Goal: Information Seeking & Learning: Get advice/opinions

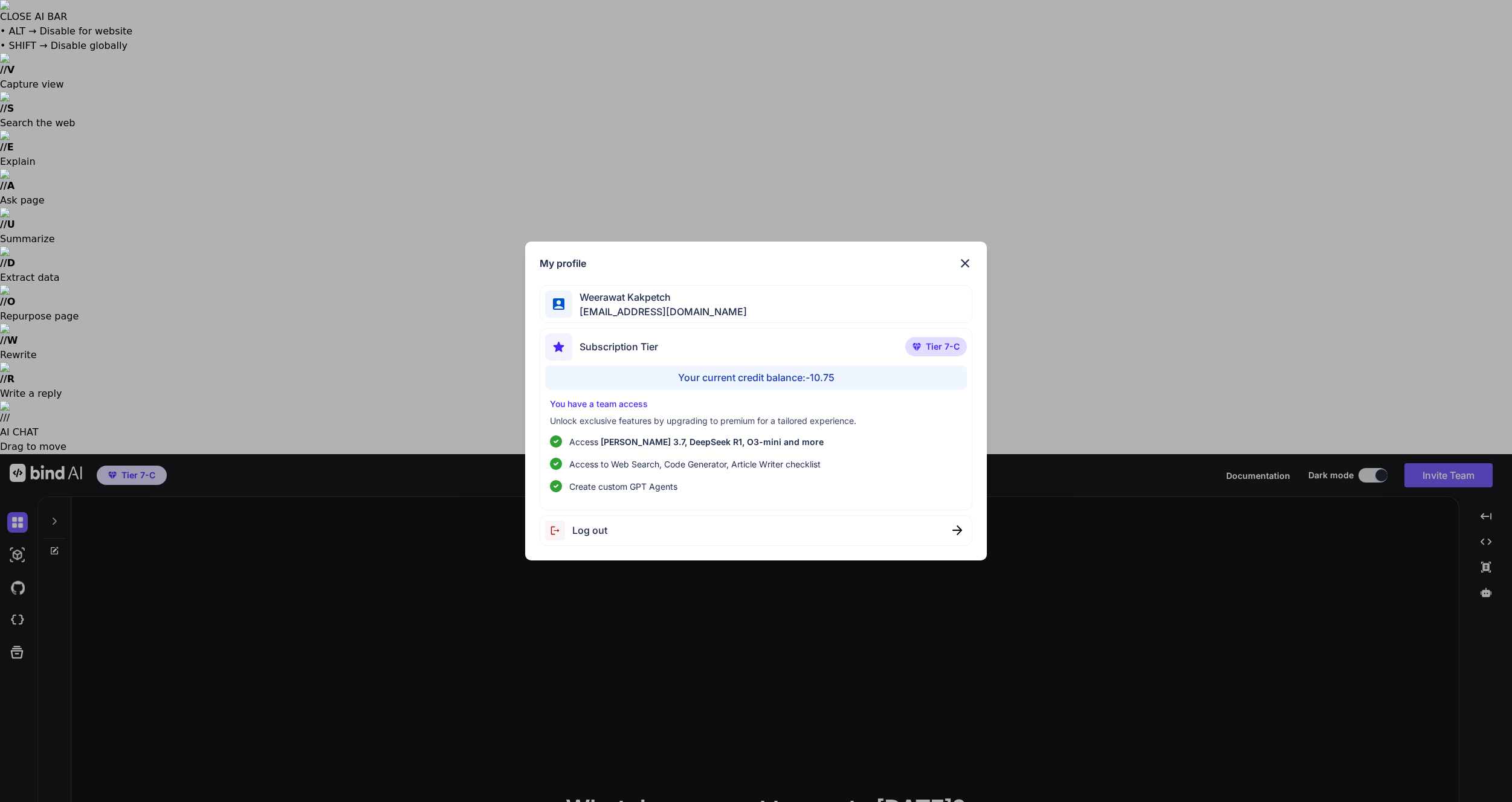
click at [591, 727] on div "My profile [PERSON_NAME] [EMAIL_ADDRESS][DOMAIN_NAME] Subscription Tier Tier 7-…" at bounding box center [756, 401] width 1512 height 802
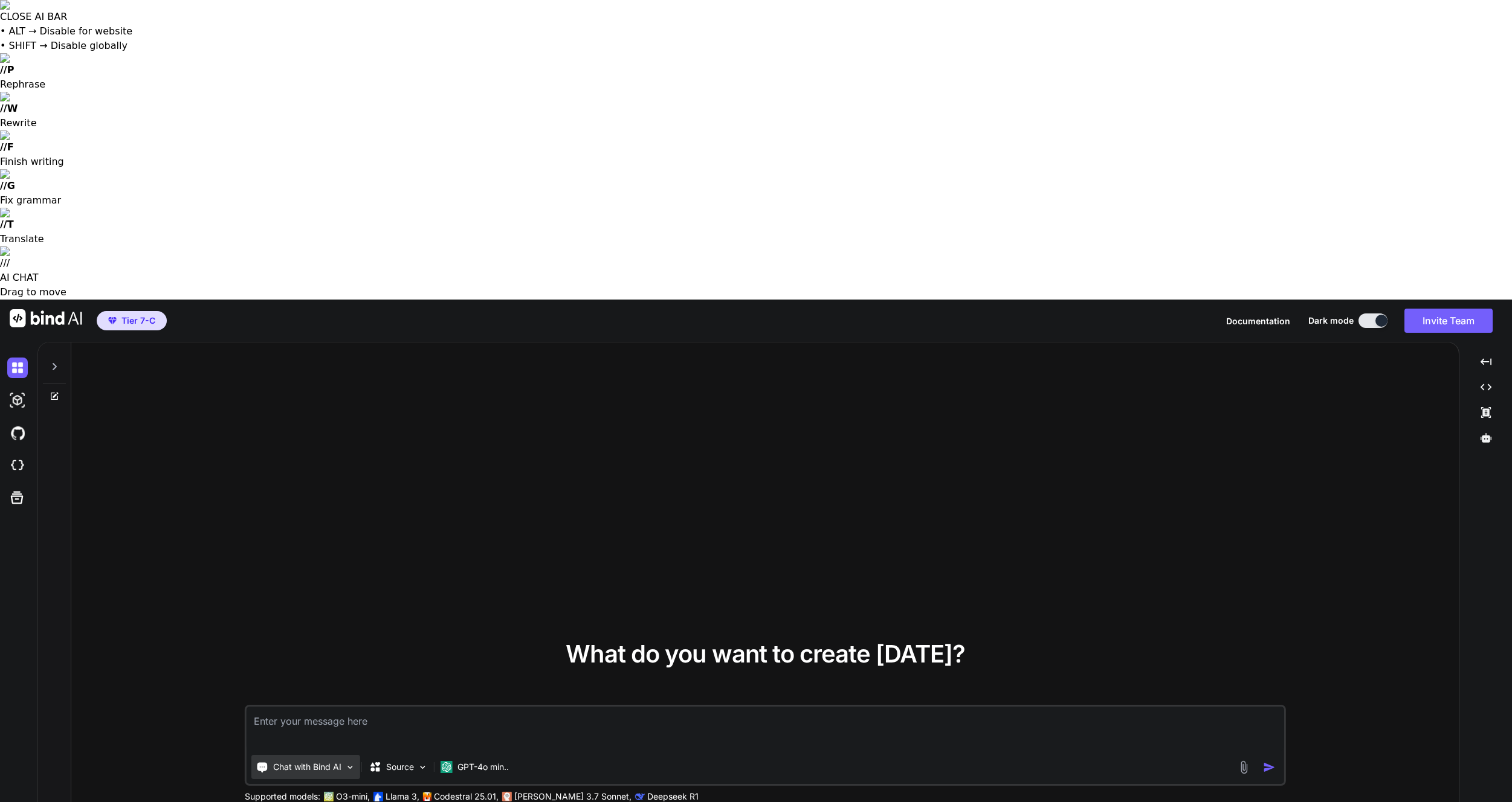
click at [324, 755] on div "Chat with Bind AI" at bounding box center [306, 767] width 109 height 24
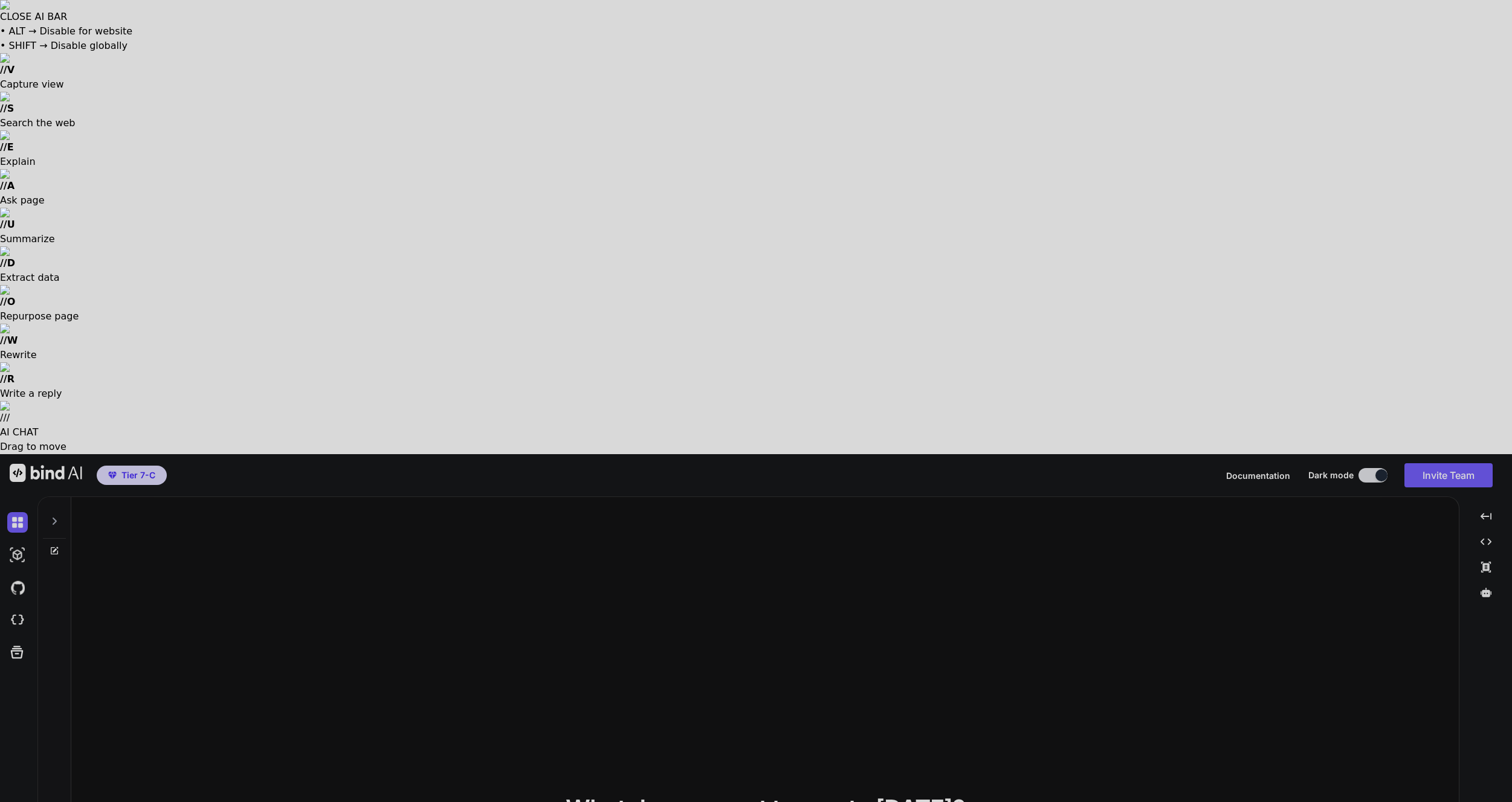
click at [556, 427] on div at bounding box center [756, 401] width 1512 height 802
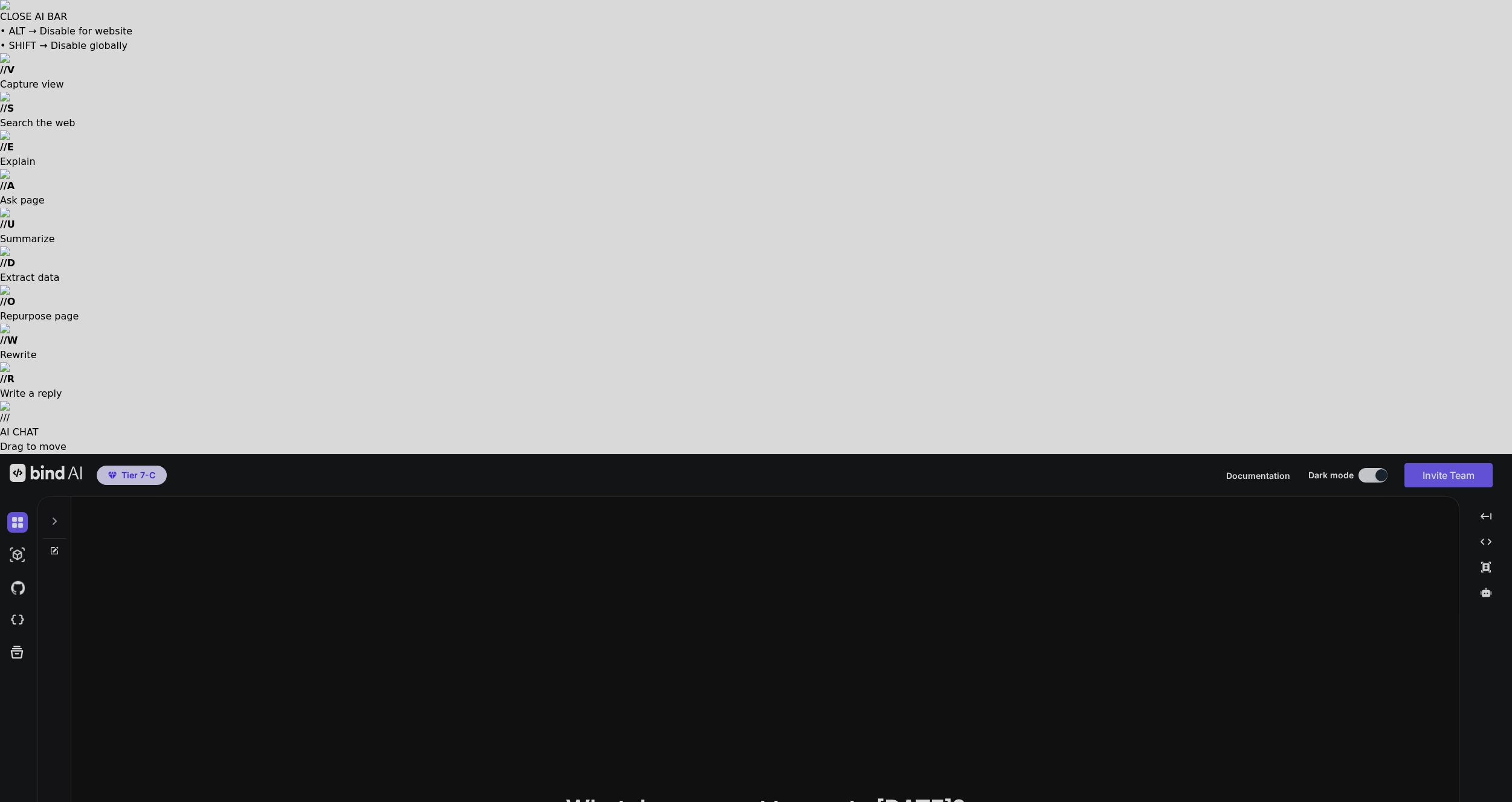
click at [409, 384] on div at bounding box center [756, 401] width 1512 height 802
type textarea "x"
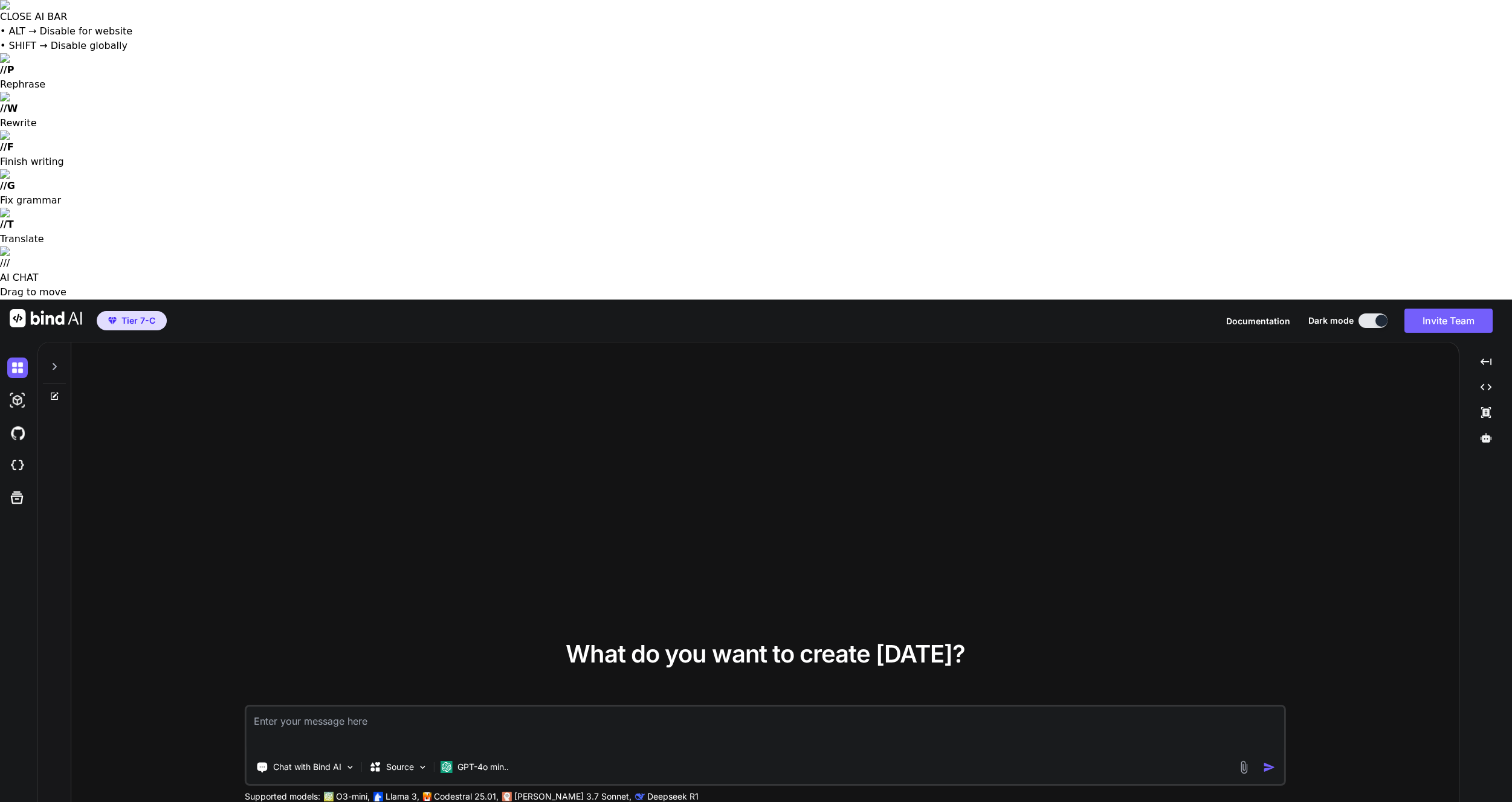
click at [394, 707] on textarea at bounding box center [765, 729] width 1037 height 45
type textarea "h"
type textarea "x"
type textarea "ho"
type textarea "x"
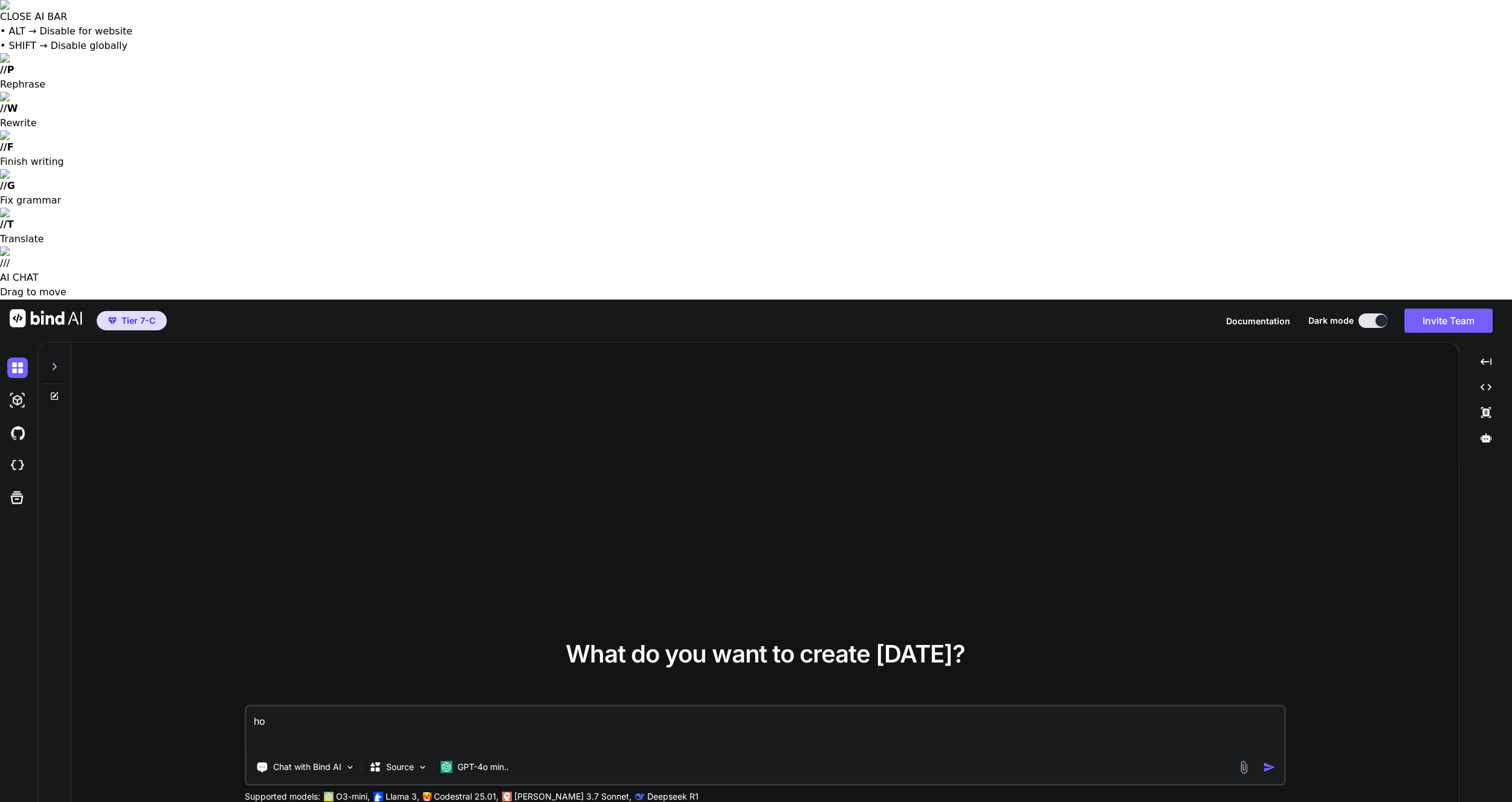
type textarea "hot"
type textarea "x"
type textarea "hote"
type textarea "x"
type textarea "hotel"
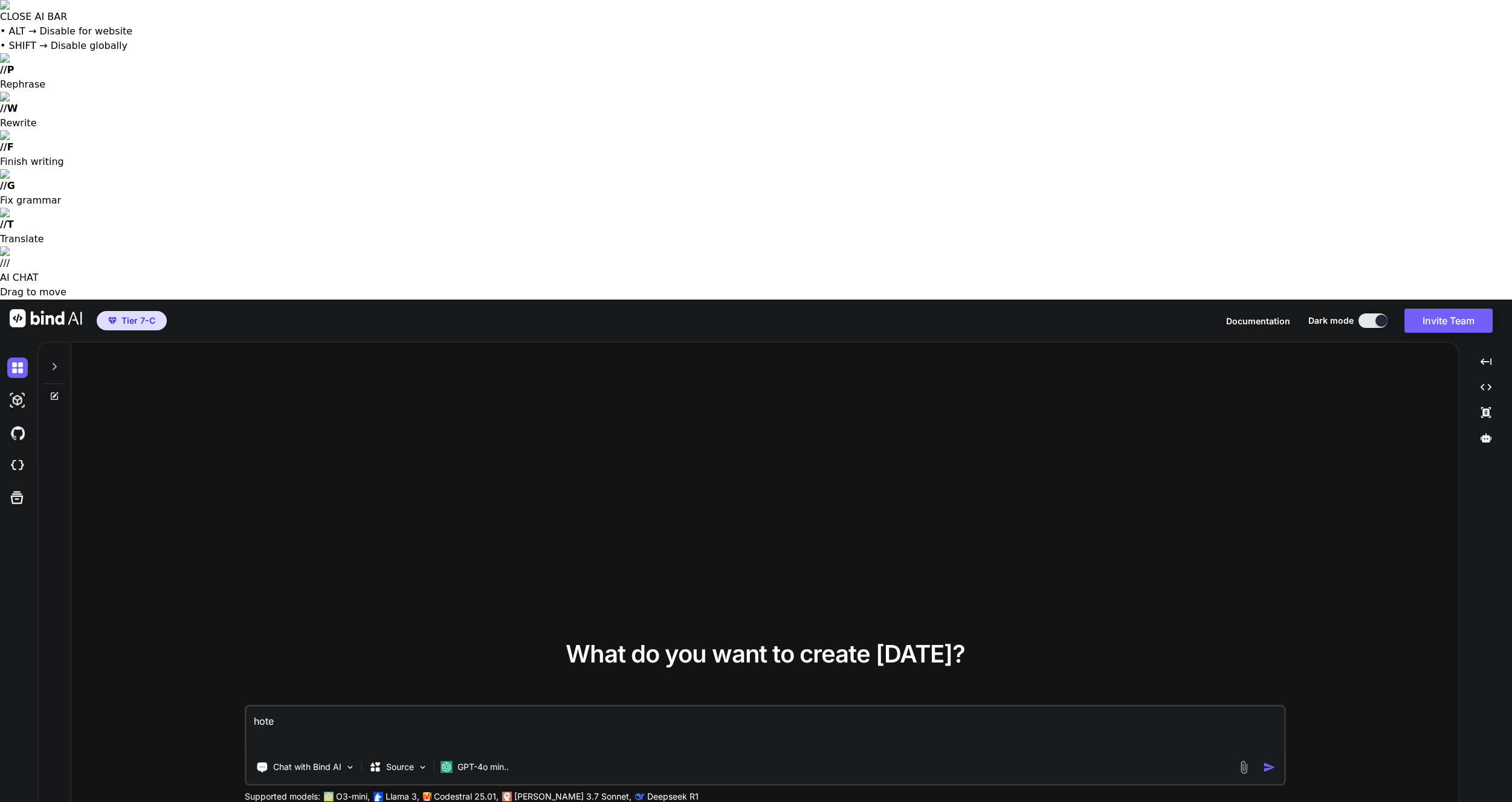
type textarea "x"
type textarea "hotel"
type textarea "x"
type textarea "hotel r"
type textarea "x"
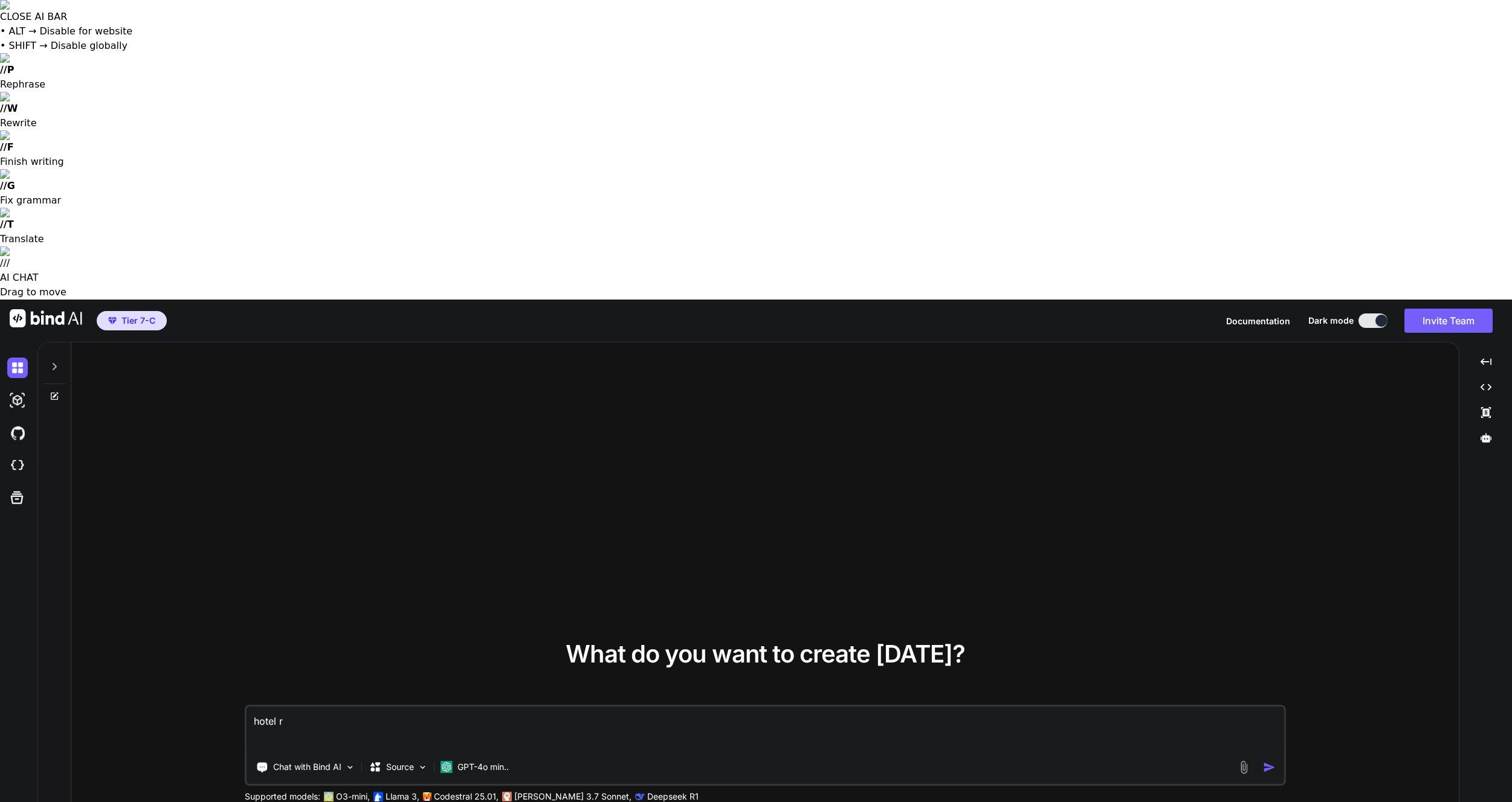
type textarea "hotel re"
type textarea "x"
type textarea "hotel rev"
type textarea "x"
type textarea "hotel reve"
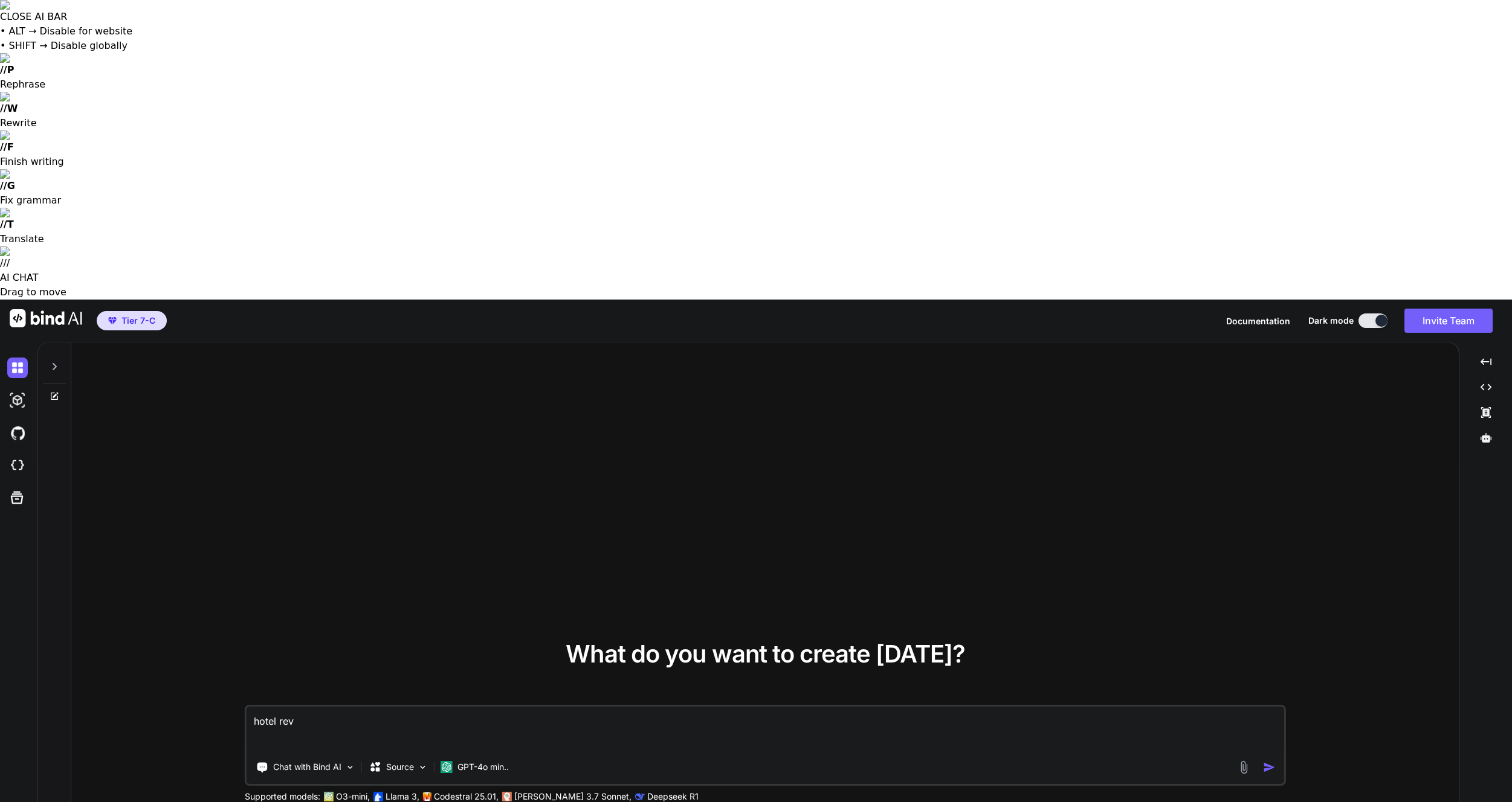
type textarea "x"
type textarea "hotel reven"
type textarea "x"
type textarea "hotel revenu"
type textarea "x"
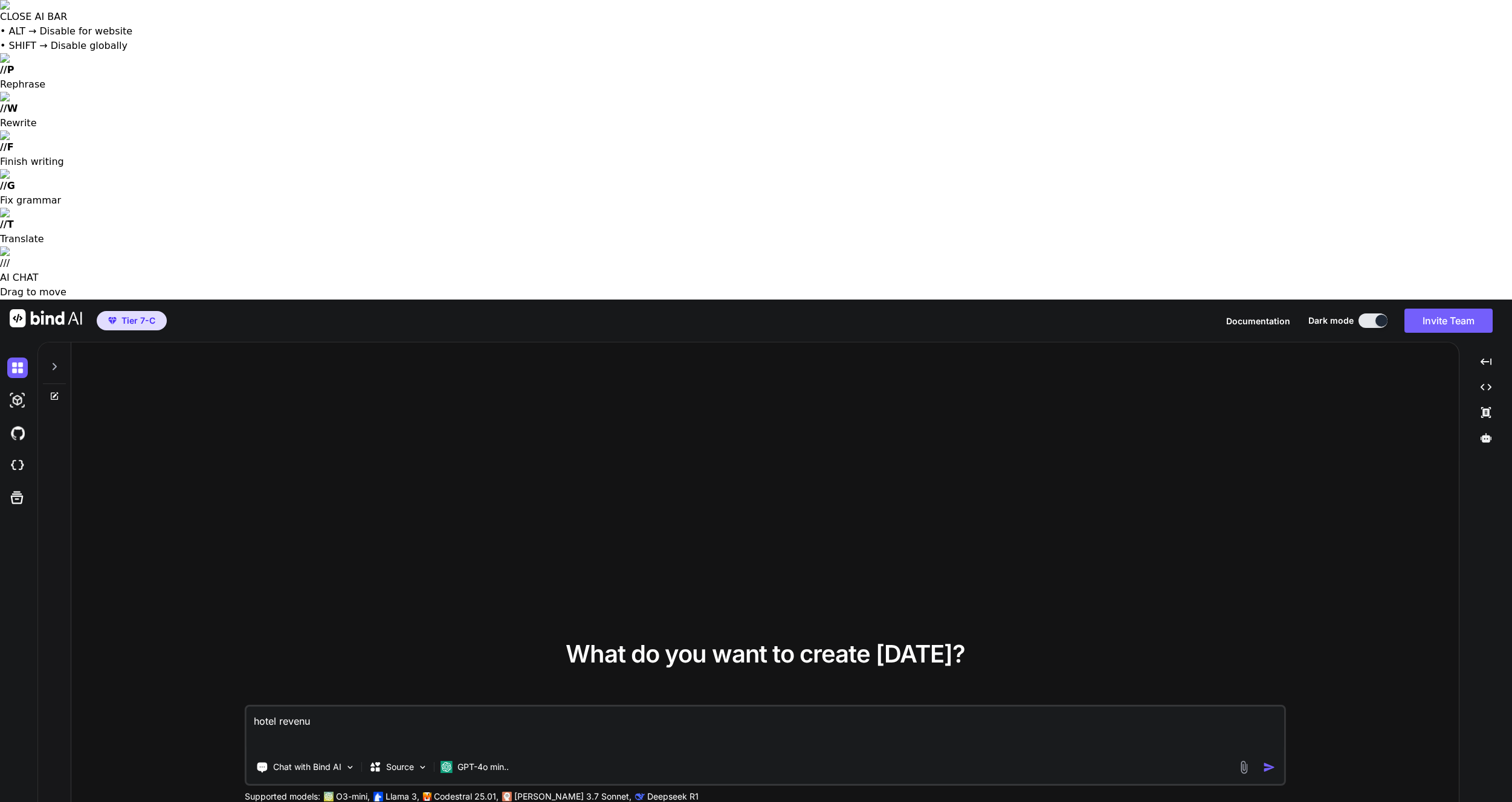
type textarea "hotel revenue"
type textarea "x"
type textarea "hotel revenue"
type textarea "x"
type textarea "hotel revenue m"
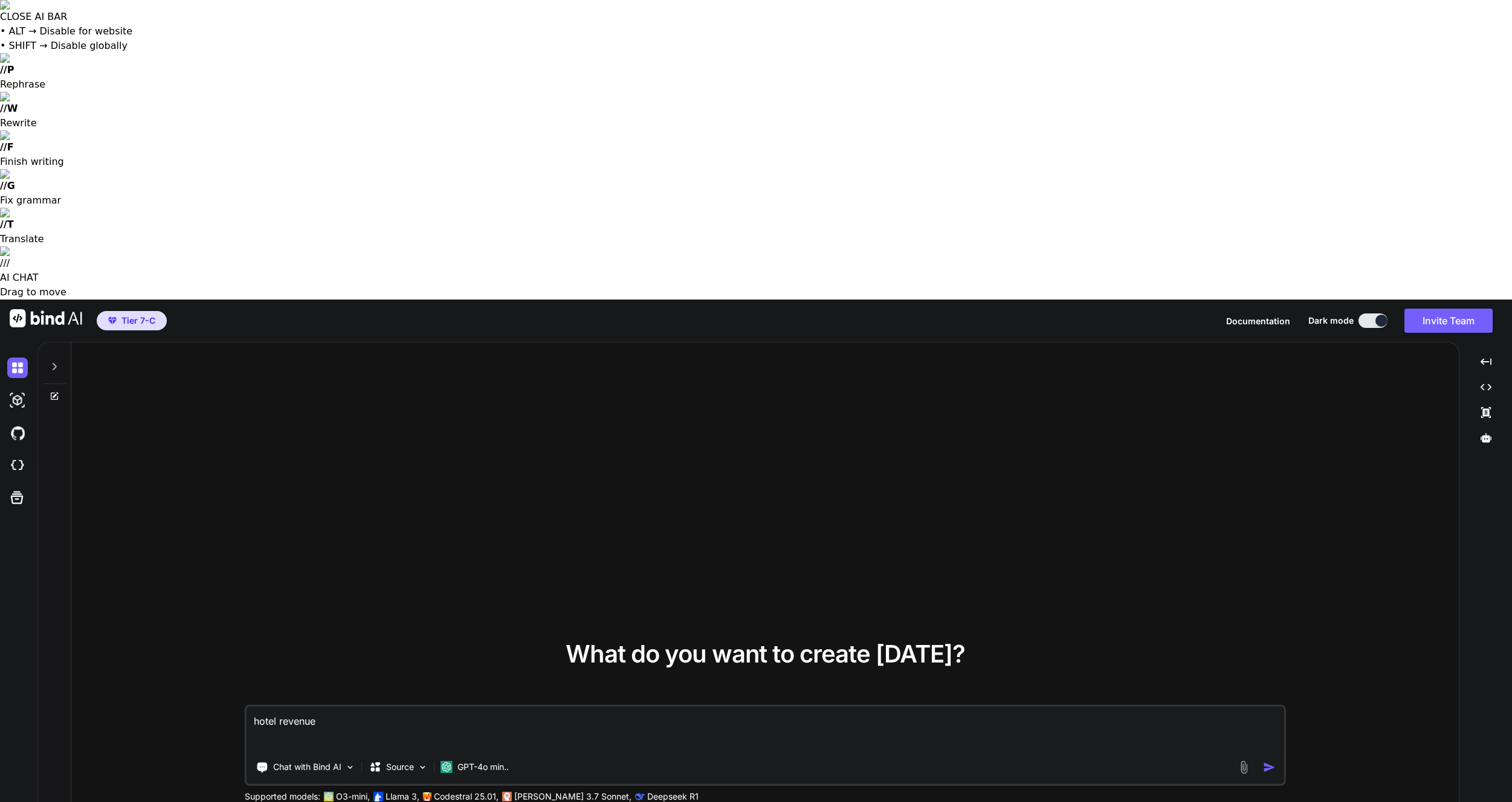
type textarea "x"
type textarea "hotel revenue ma"
type textarea "x"
type textarea "hotel revenue man"
type textarea "x"
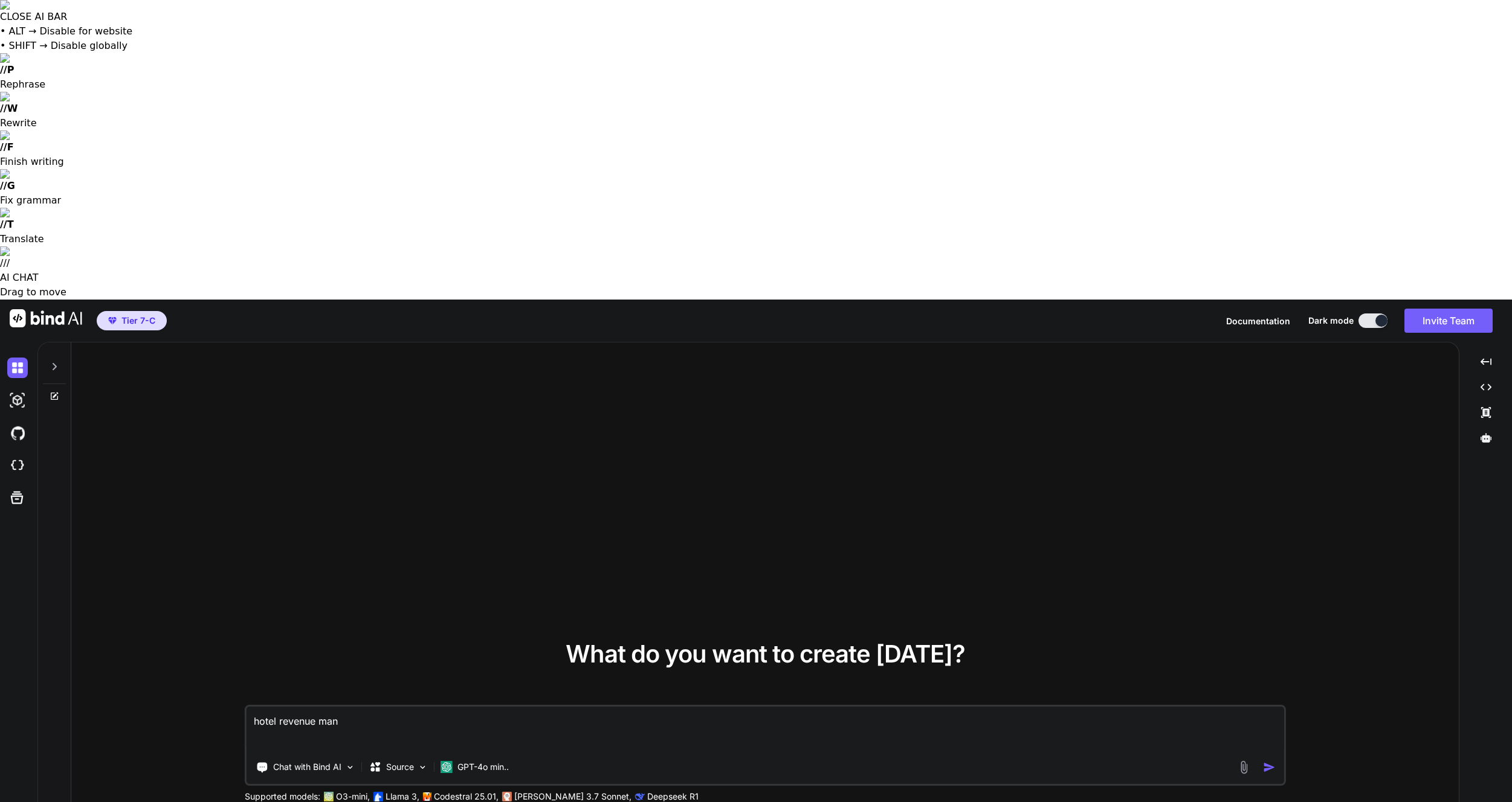
type textarea "hotel revenue mana"
type textarea "x"
type textarea "hotel revenue manag"
type textarea "x"
type textarea "hotel revenue manage"
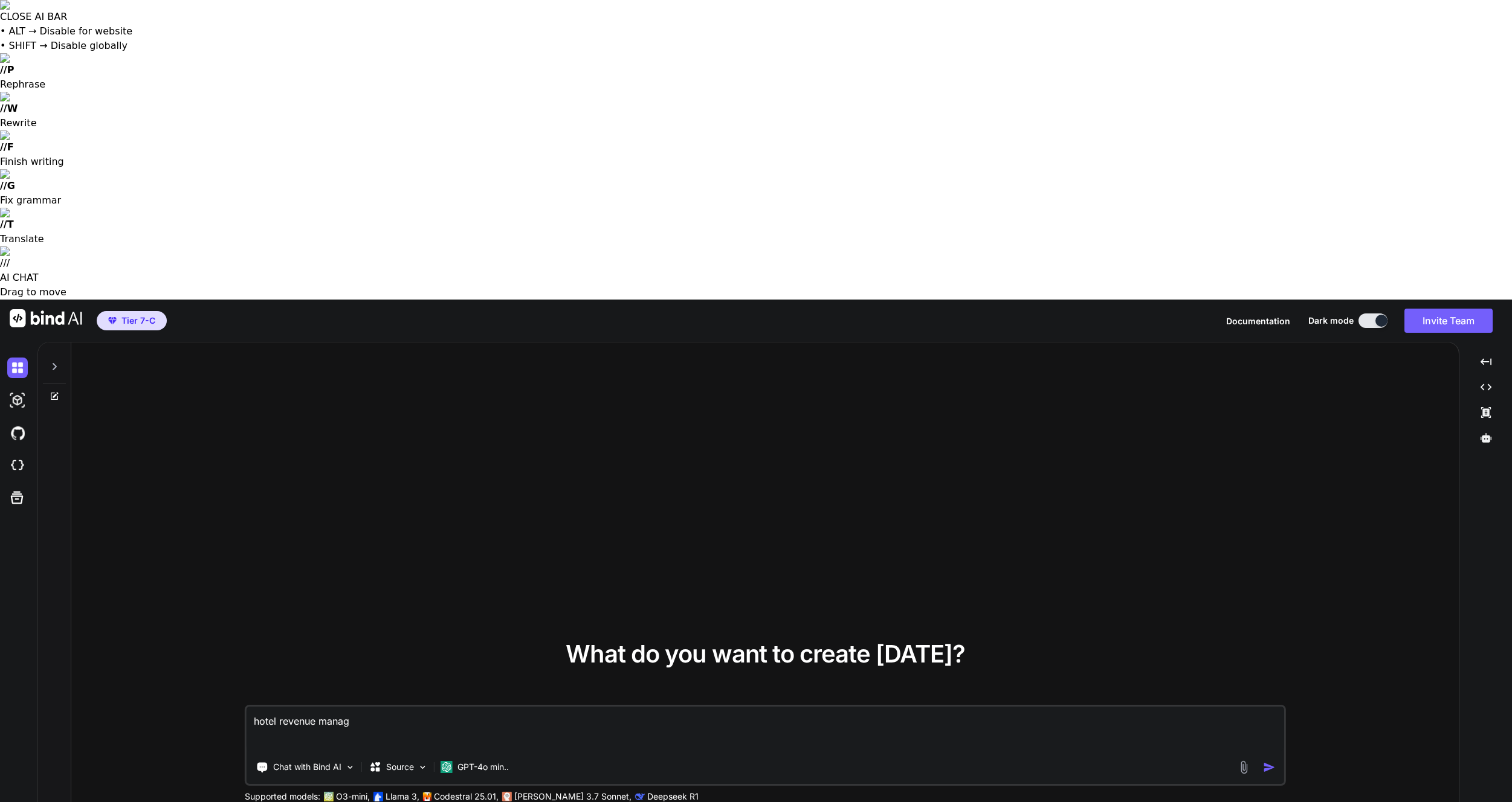
type textarea "x"
type textarea "hotel revenue managem"
type textarea "x"
type textarea "hotel revenue managemn"
type textarea "x"
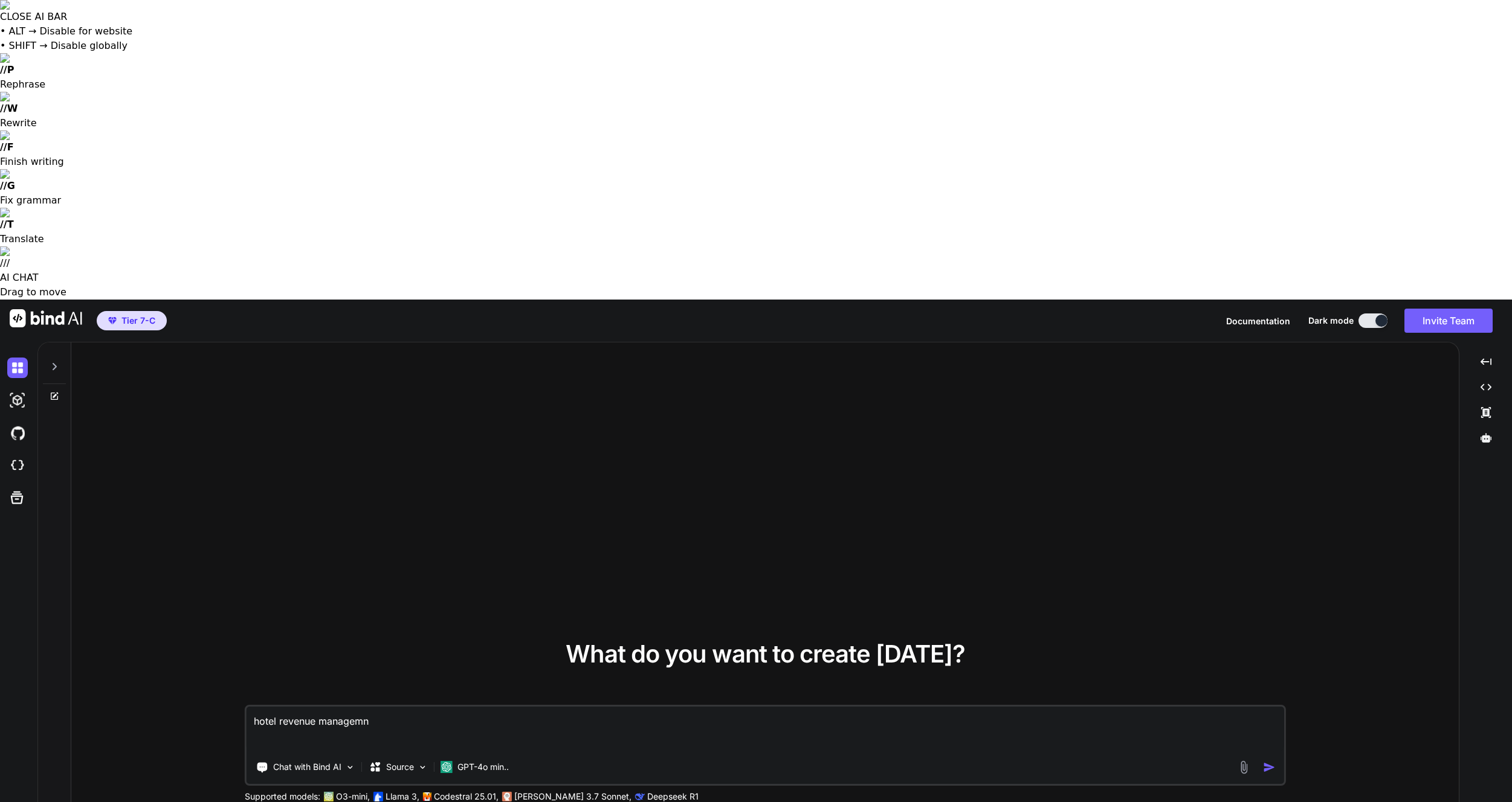
type textarea "hotel revenue managemne"
type textarea "x"
type textarea "hotel revenue managemnet"
type textarea "x"
type textarea "hotel revenue managemne"
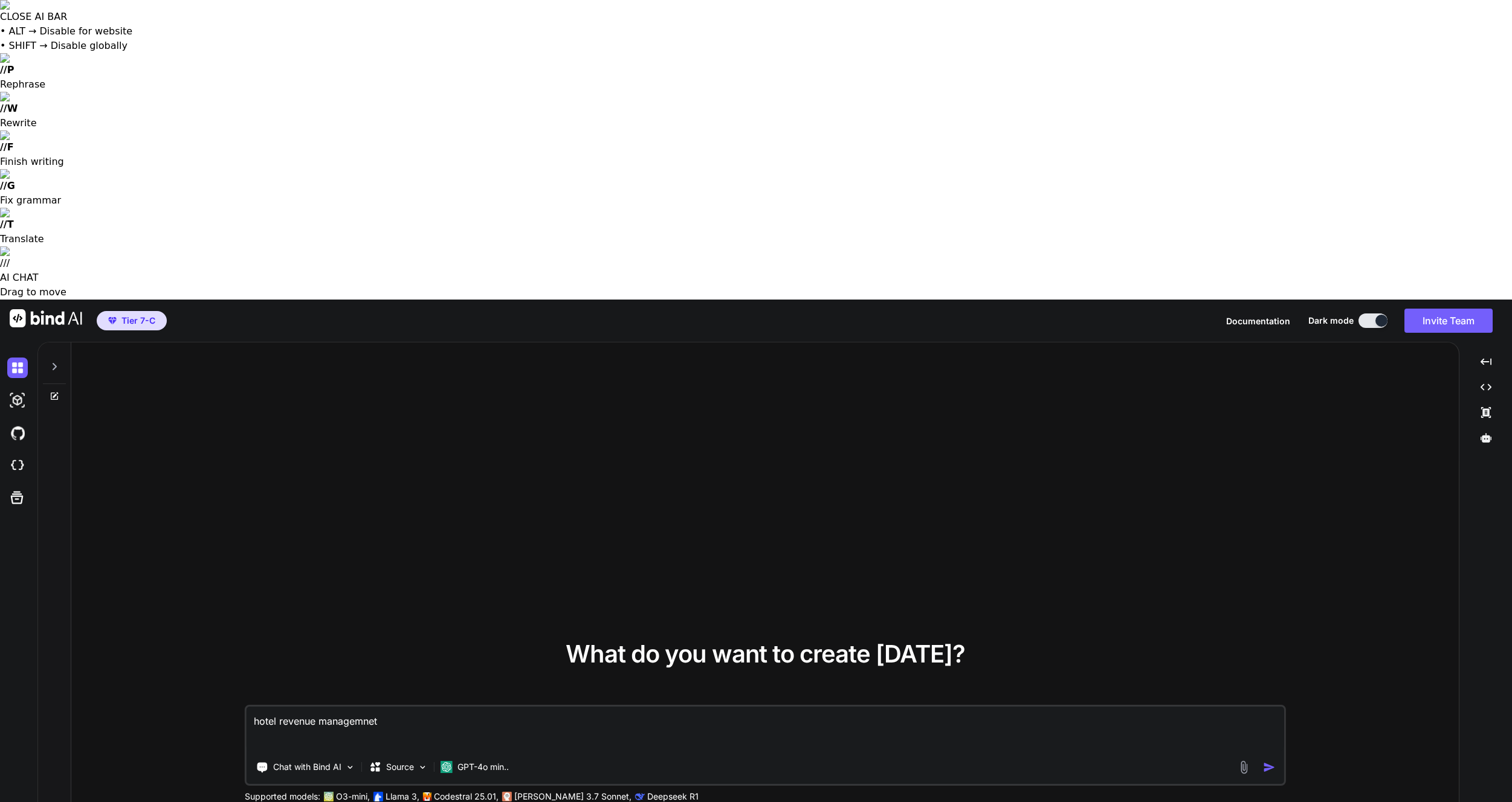
type textarea "x"
type textarea "hotel revenue managemn"
type textarea "x"
type textarea "hotel revenue managem"
type textarea "x"
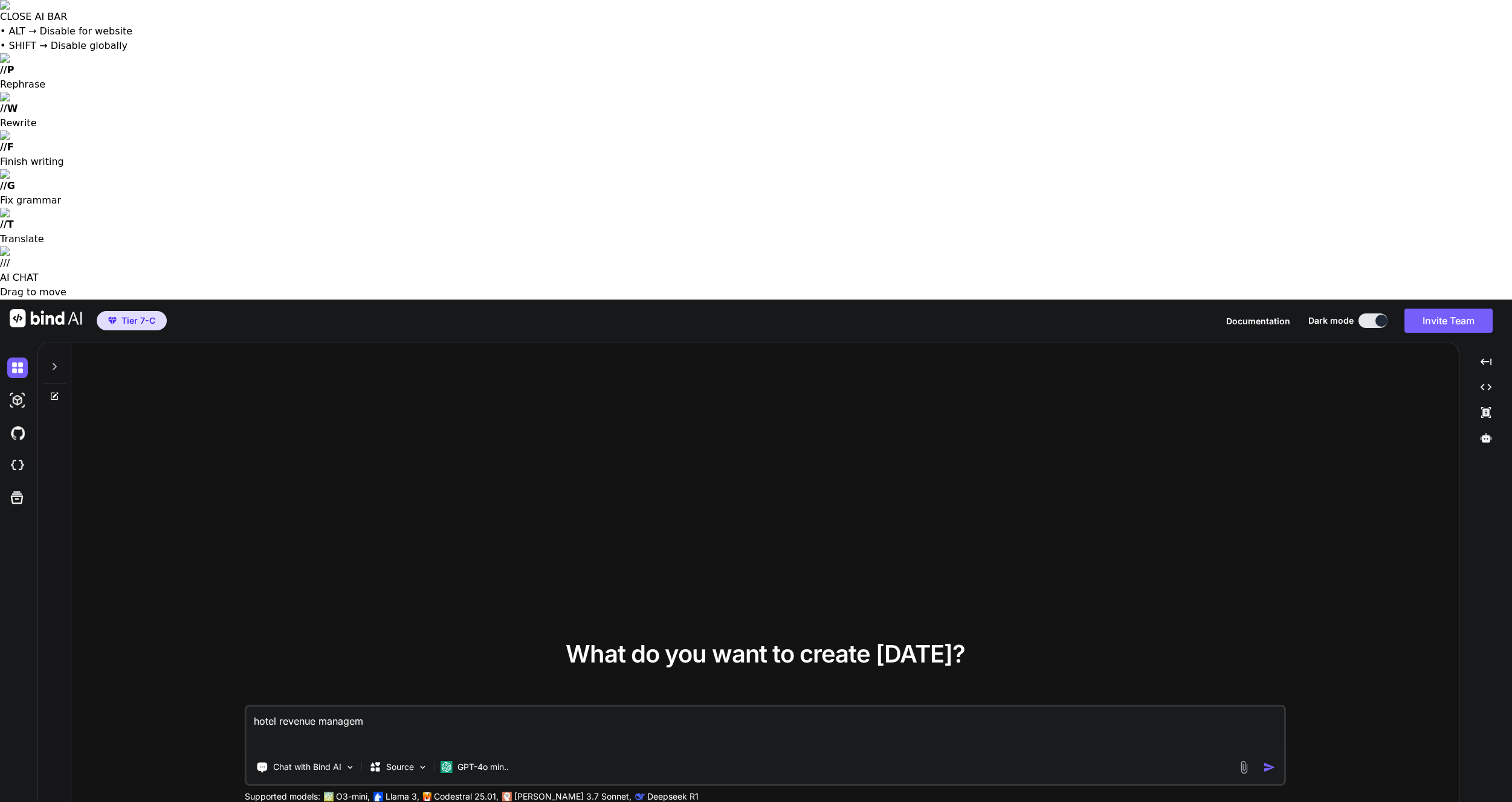
type textarea "hotel revenue manageme"
type textarea "x"
type textarea "hotel revenue managemen"
type textarea "x"
type textarea "hotel revenue management"
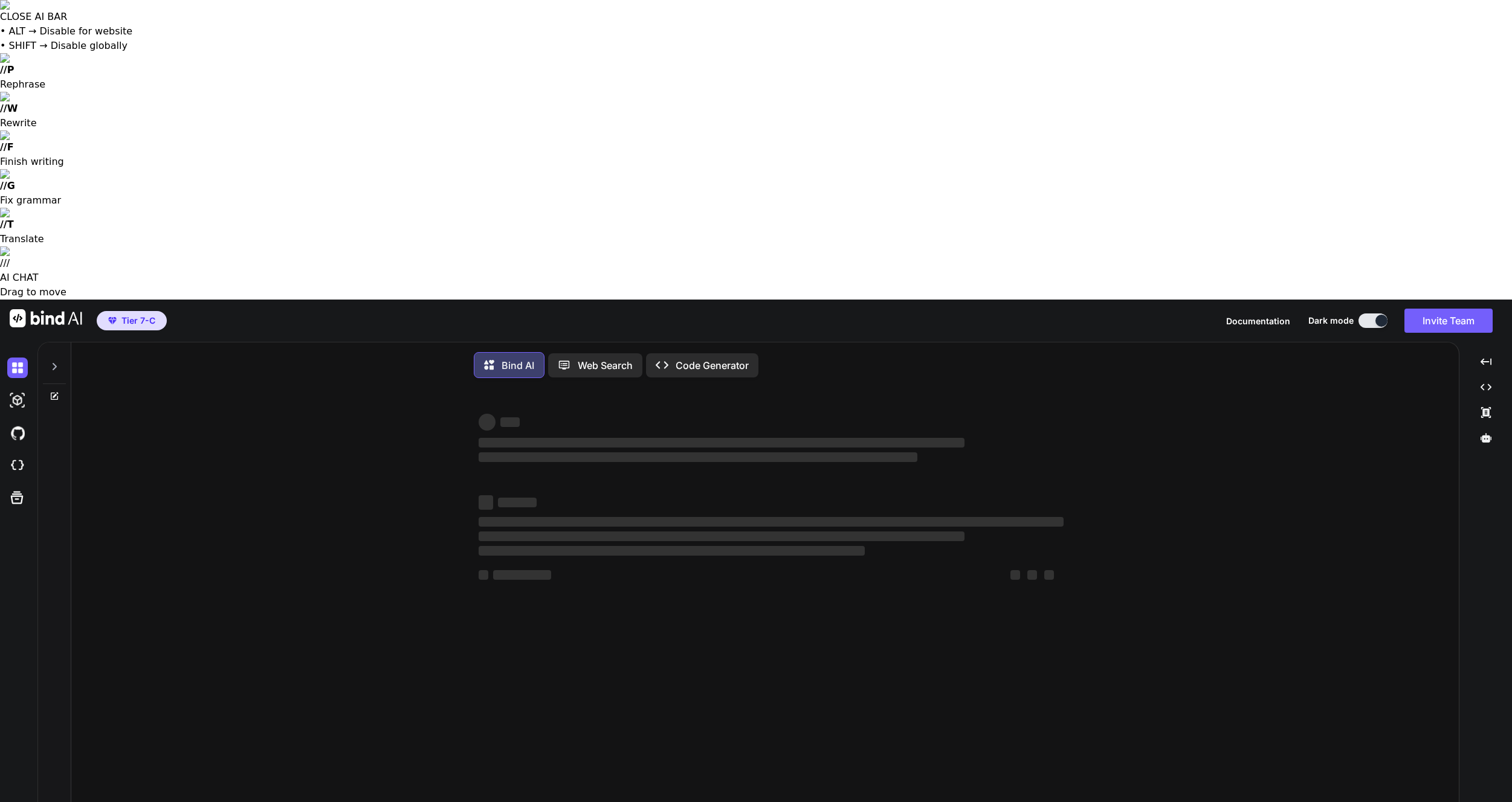
type textarea "x"
type textarea "Hotel revenue management"
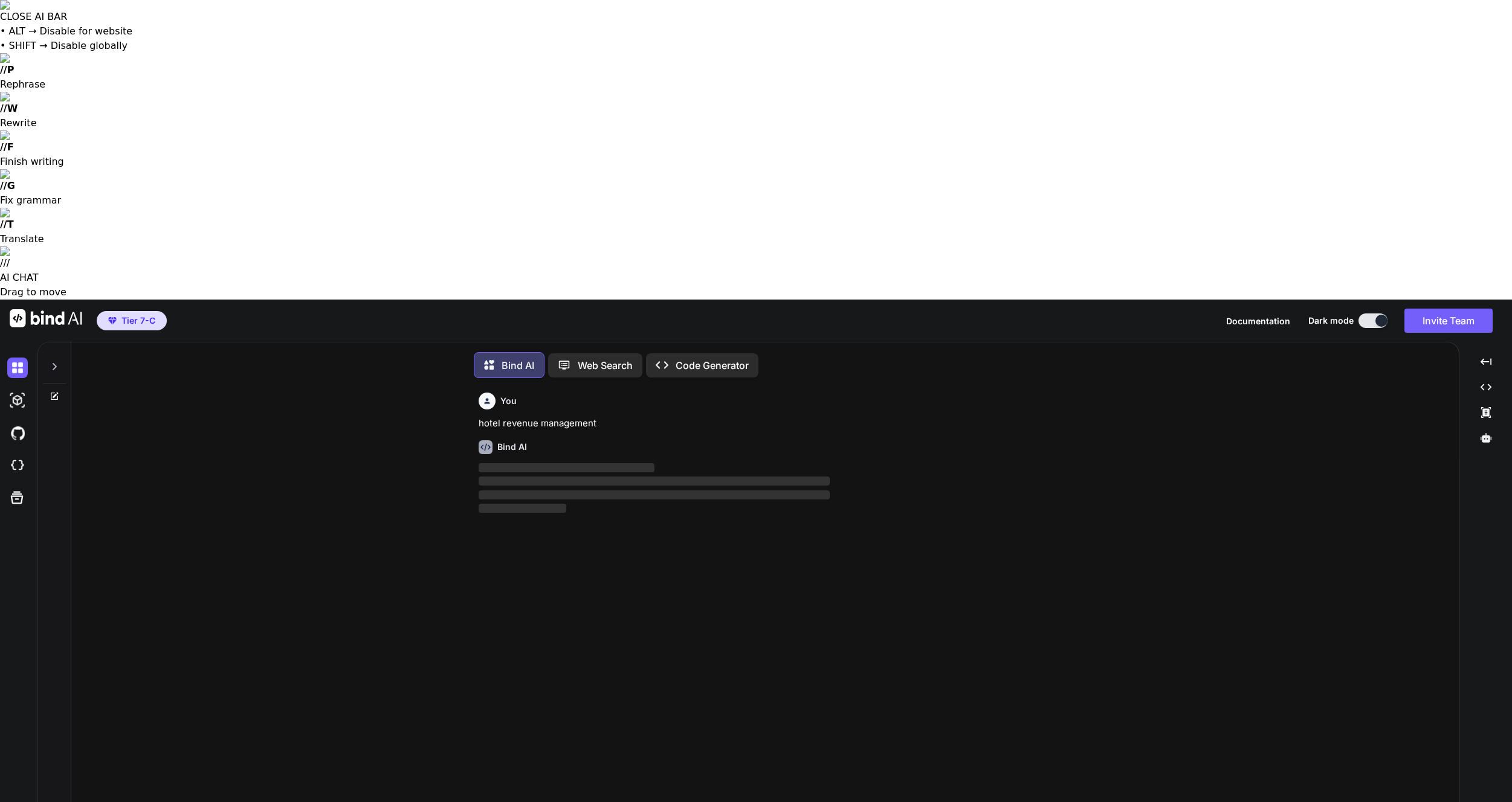
scroll to position [6, 0]
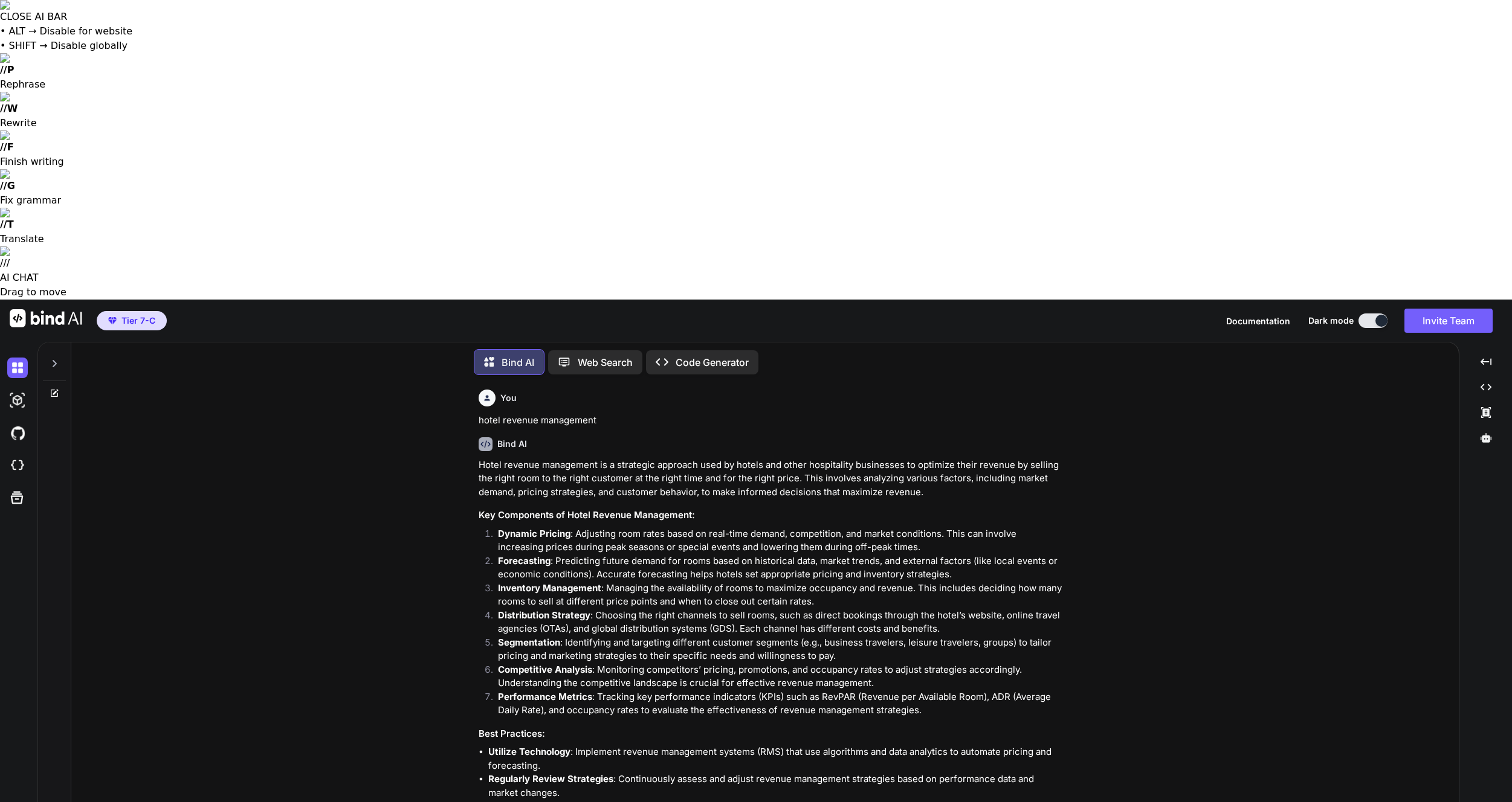
type textarea "x"
type textarea "Hotel revenue management"
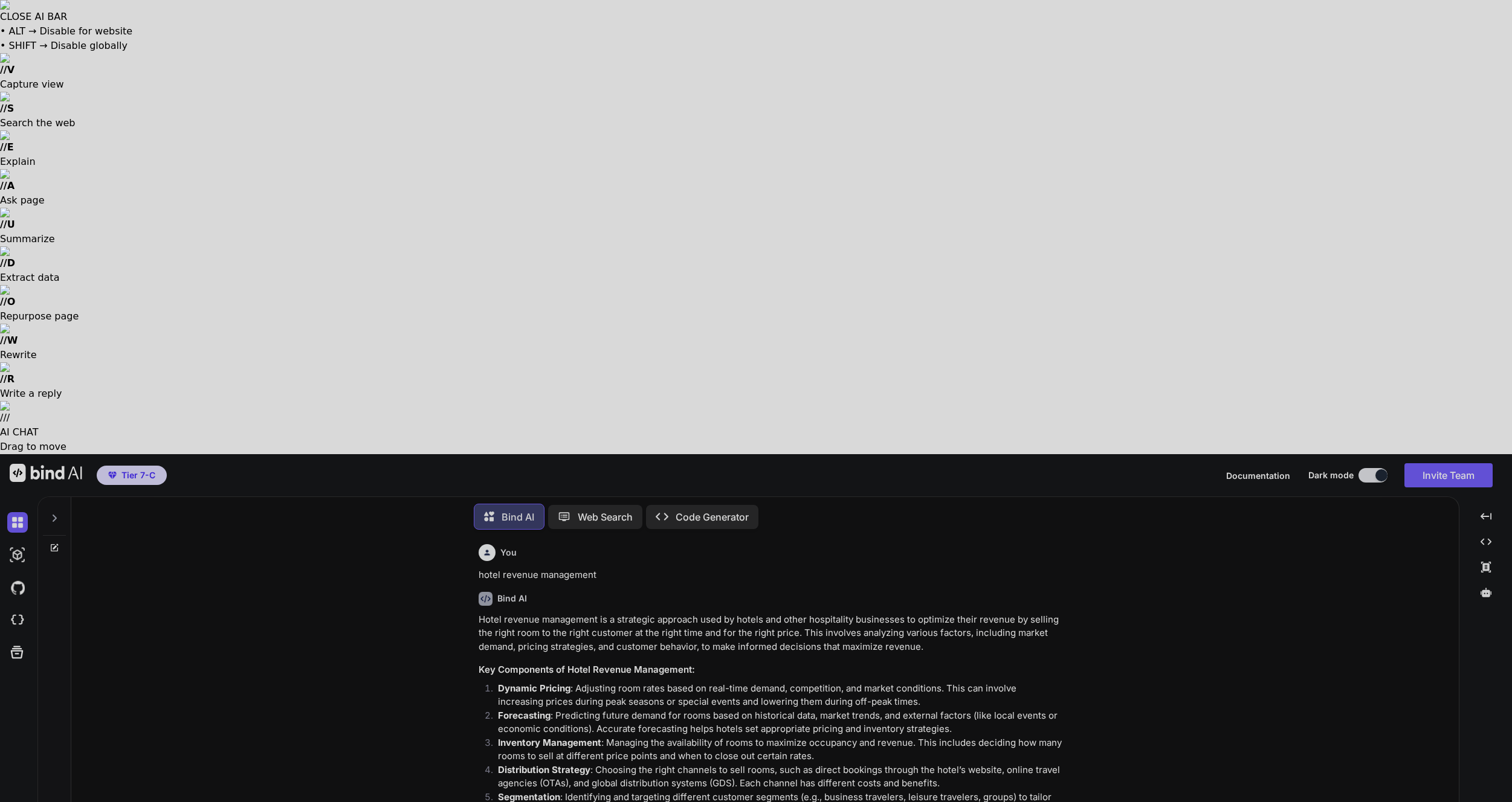
click at [1182, 662] on div at bounding box center [756, 401] width 1512 height 802
type textarea "x"
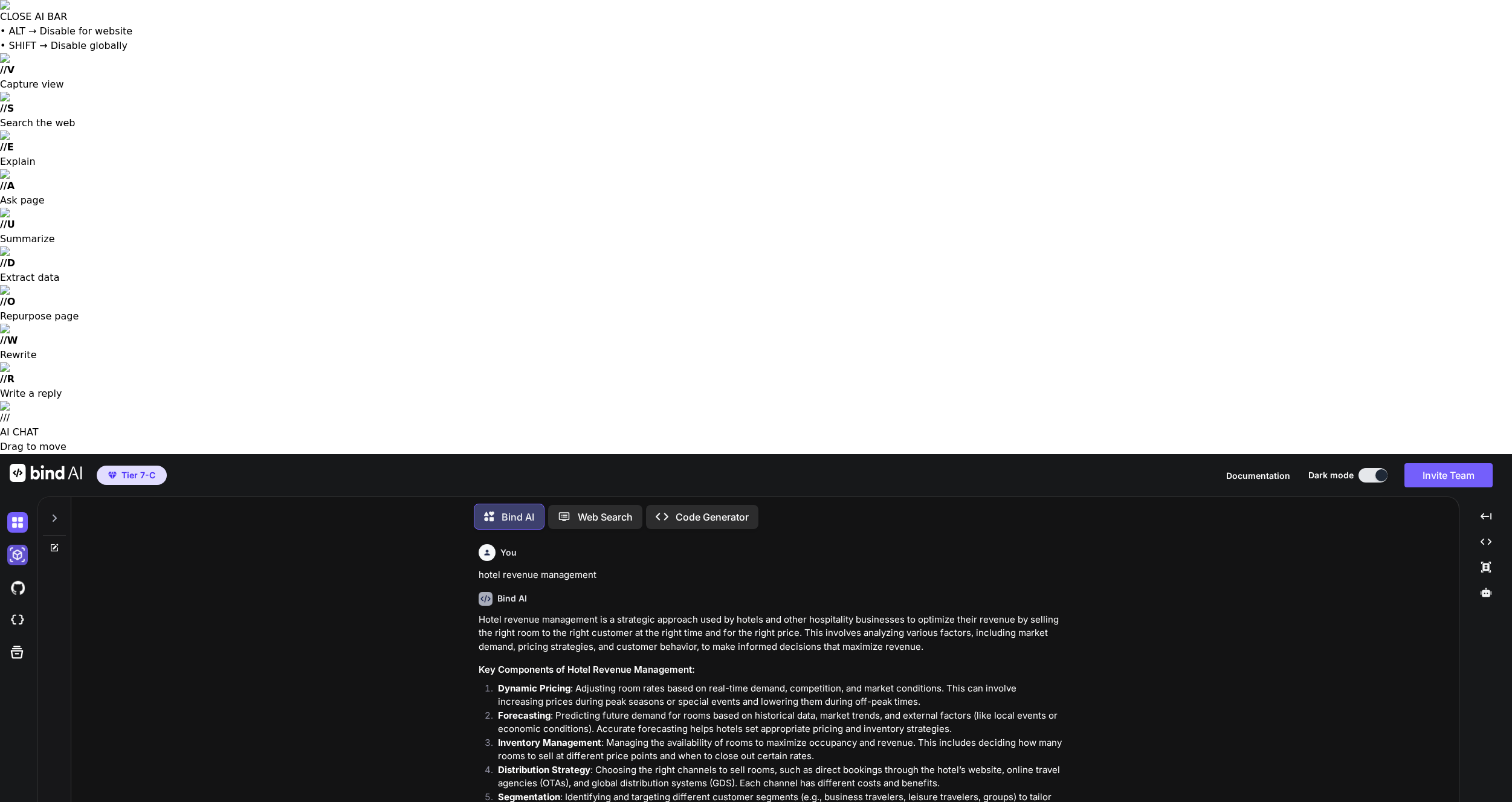
click at [18, 545] on img at bounding box center [17, 555] width 20 height 20
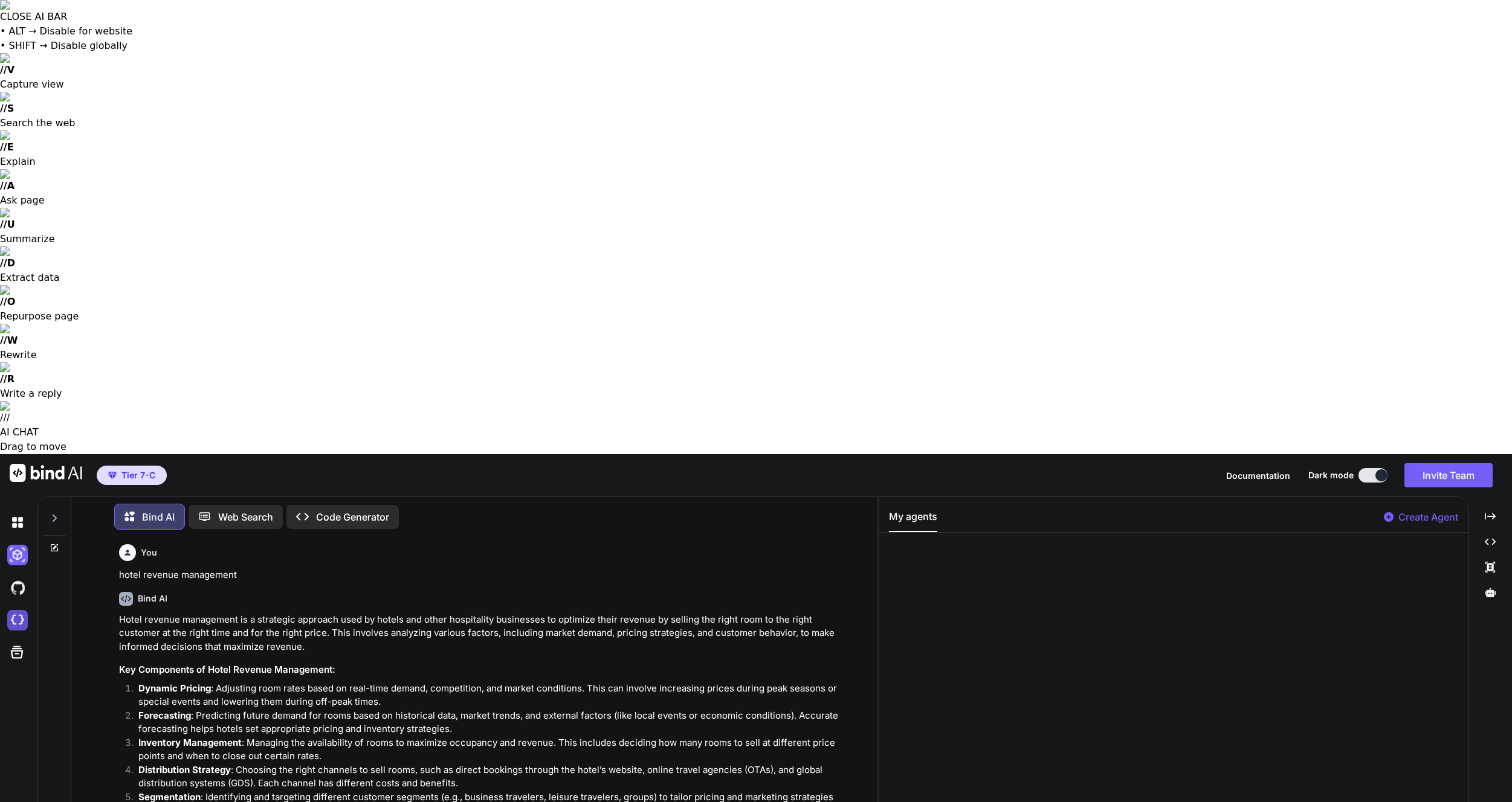
click at [17, 610] on img at bounding box center [17, 620] width 20 height 20
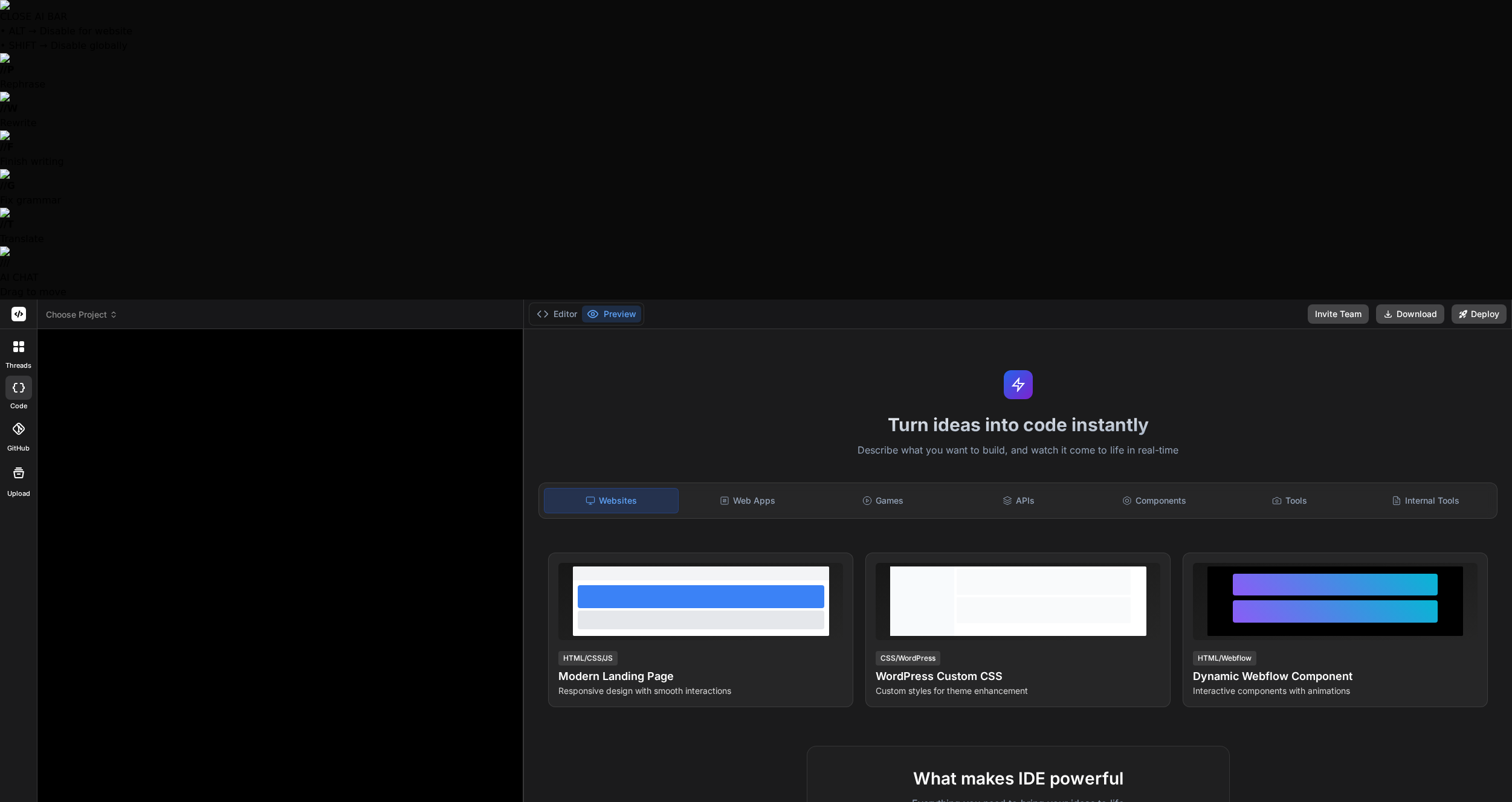
click at [19, 466] on icon at bounding box center [18, 473] width 14 height 14
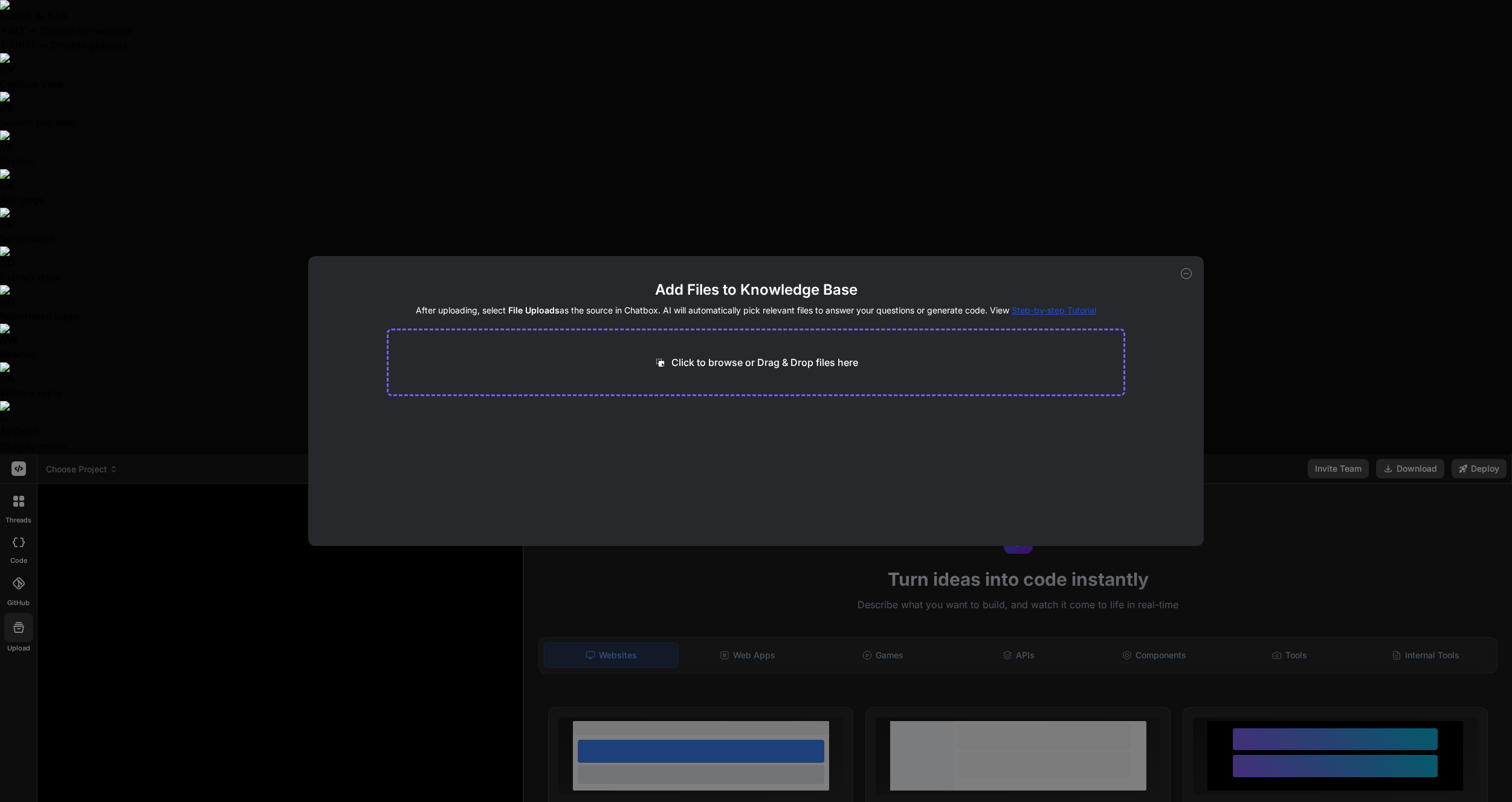
click at [209, 113] on div "Add Files to Knowledge Base After uploading, select File Uploads as the source …" at bounding box center [756, 401] width 1512 height 802
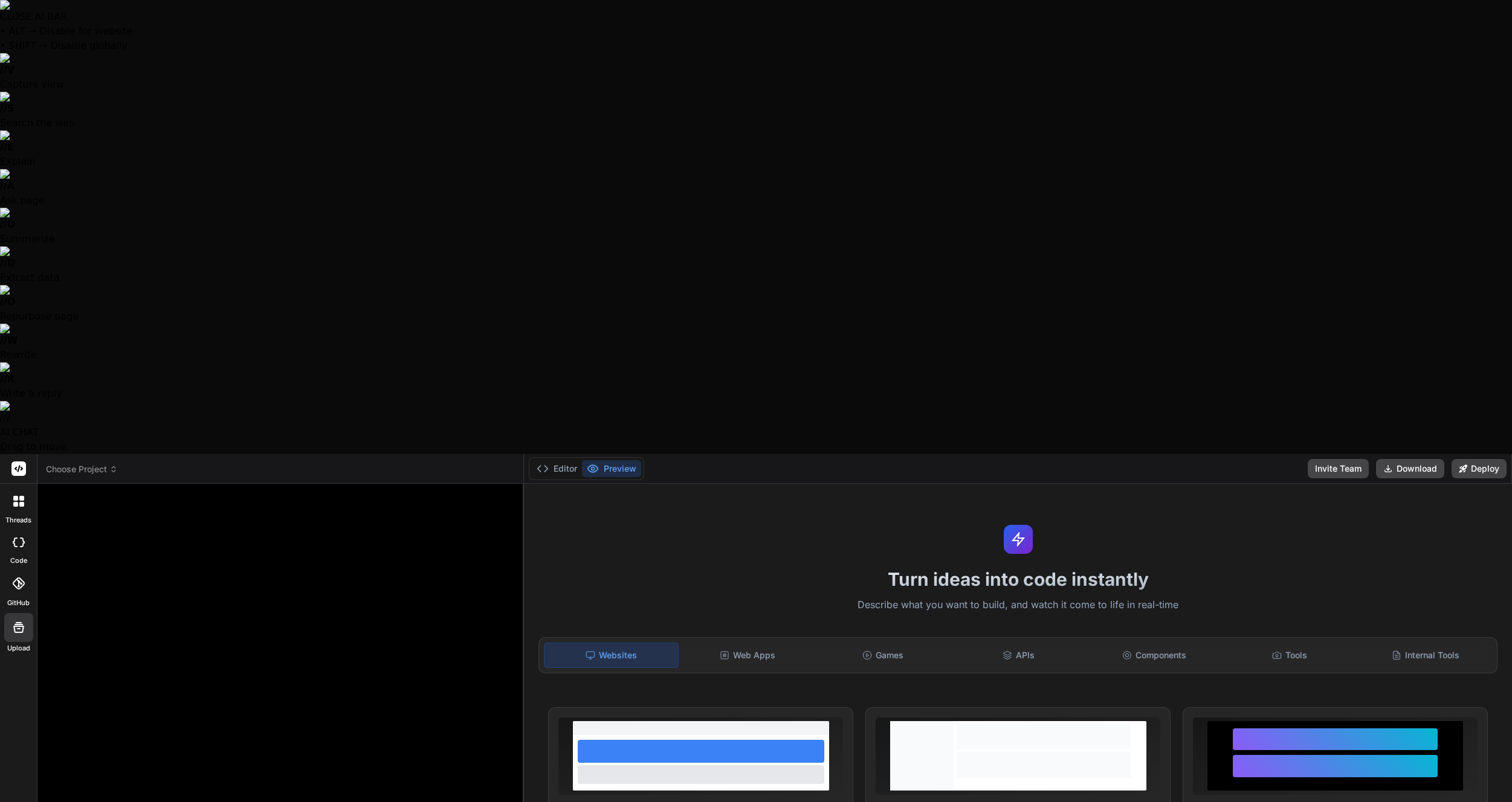
click at [20, 496] on icon at bounding box center [19, 502] width 11 height 11
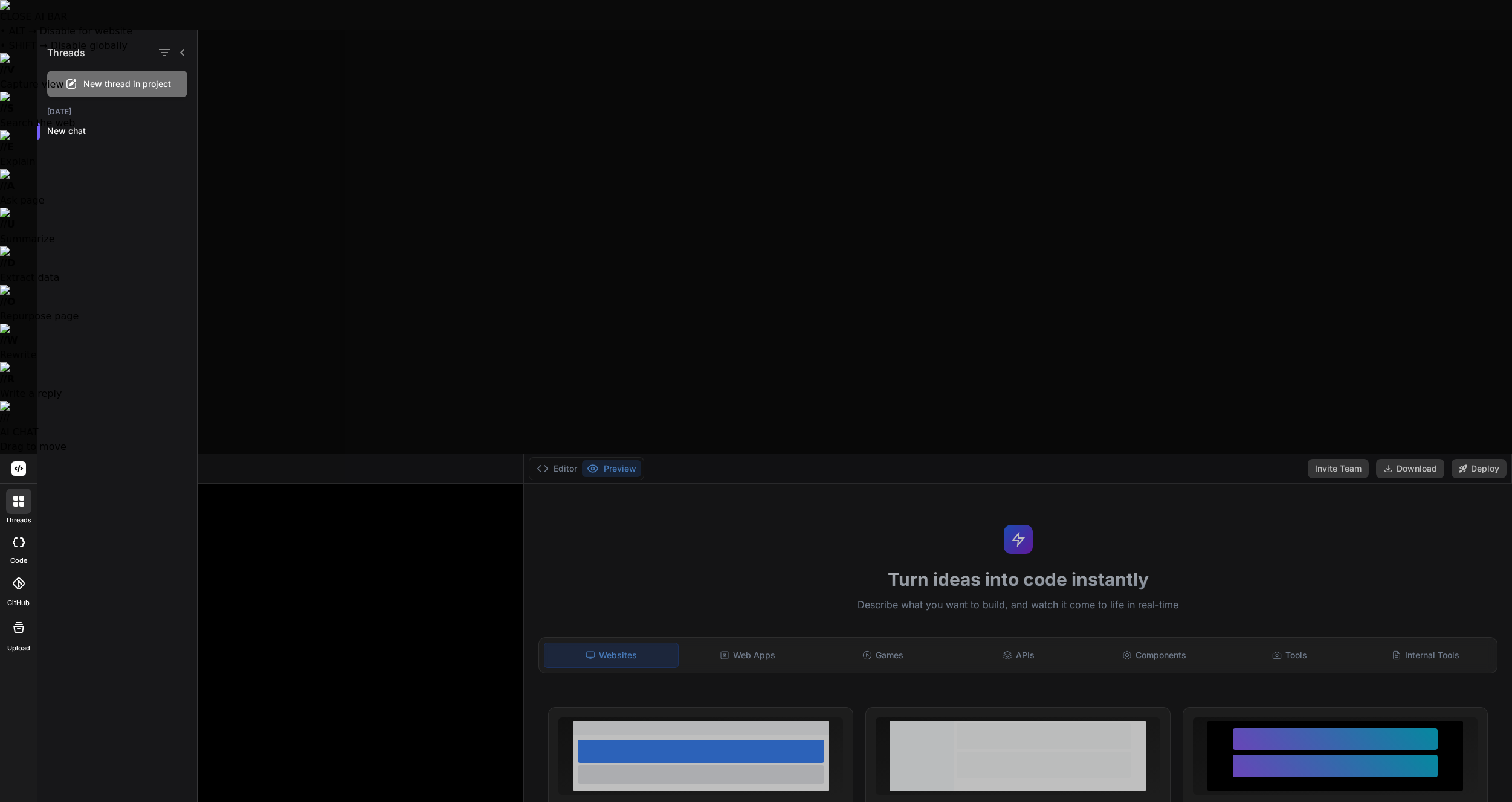
click at [20, 496] on icon at bounding box center [19, 502] width 11 height 11
click at [102, 95] on div "New thread in project" at bounding box center [117, 83] width 140 height 26
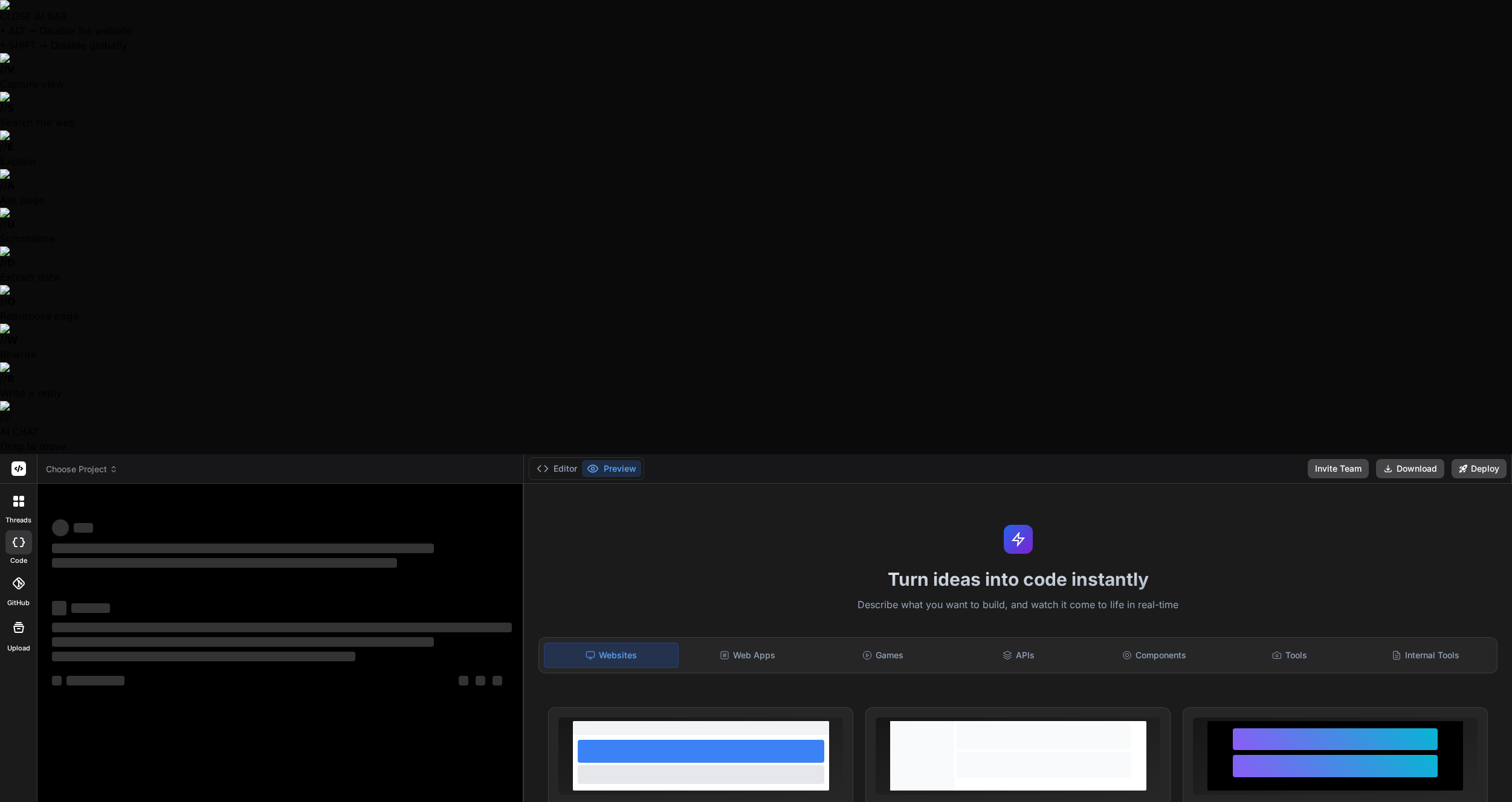
type textarea "x"
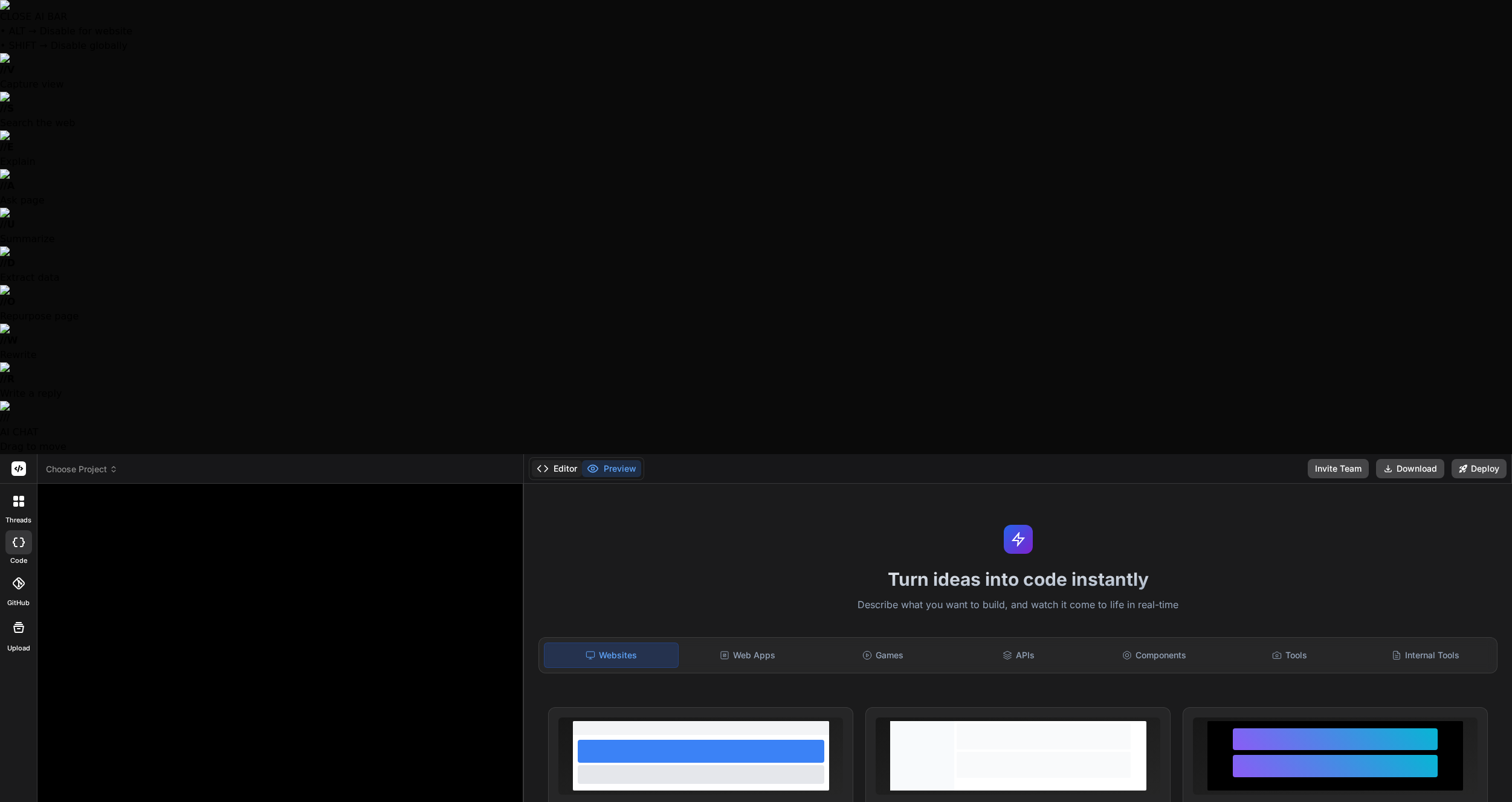
click at [547, 463] on icon at bounding box center [543, 469] width 12 height 12
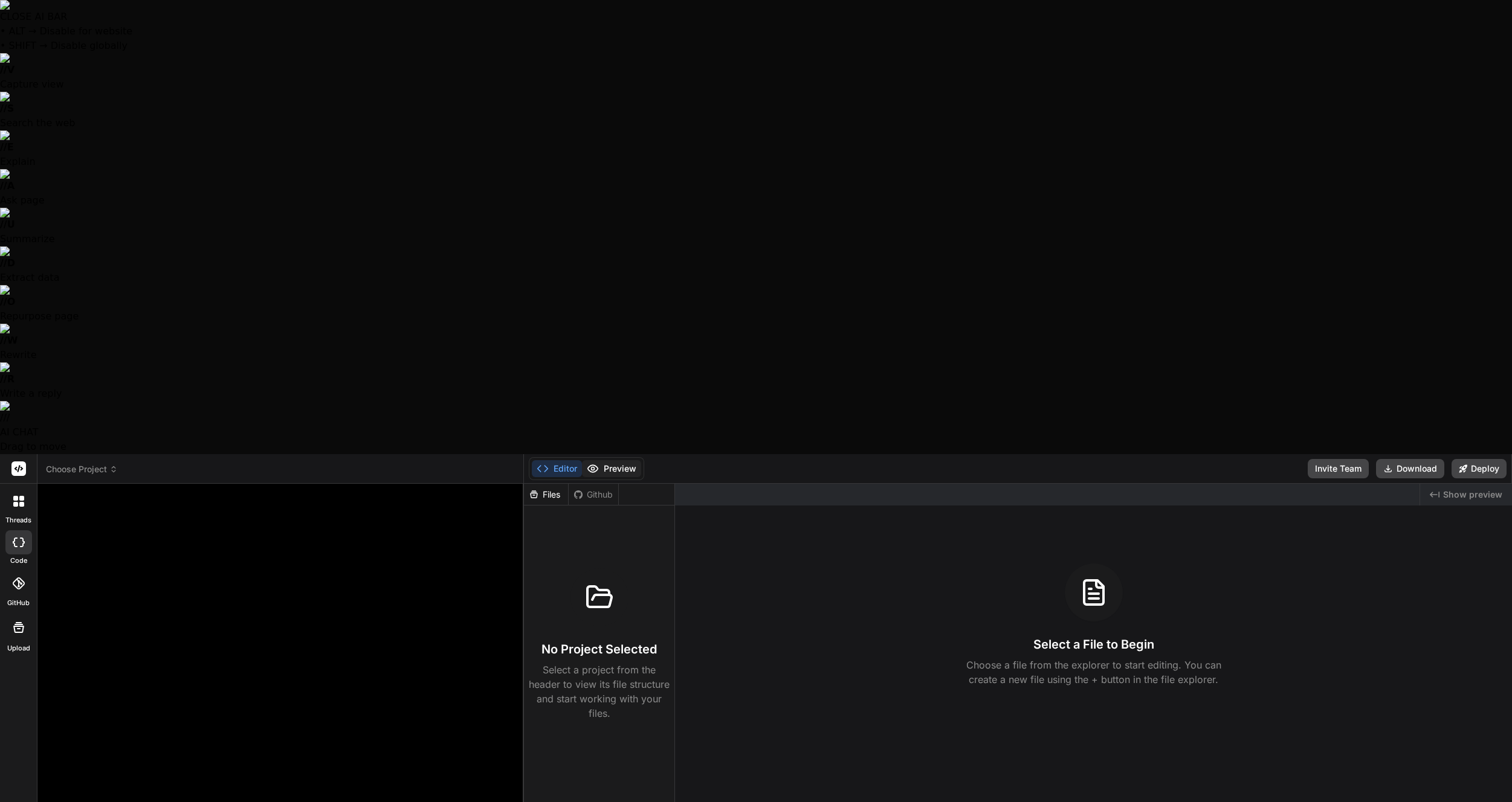
click at [614, 460] on button "Preview" at bounding box center [611, 468] width 59 height 17
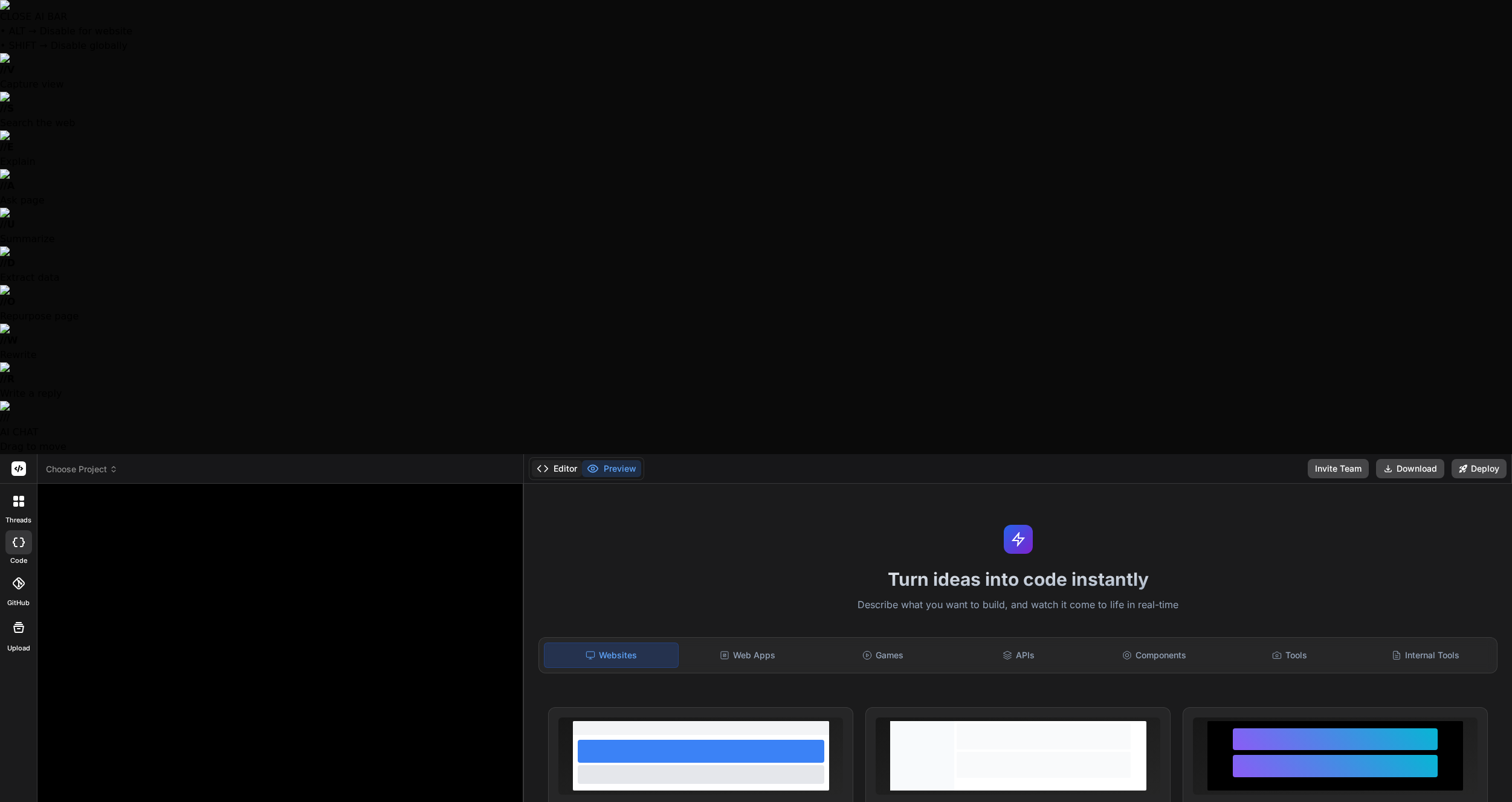
click at [571, 460] on button "Editor" at bounding box center [557, 468] width 50 height 17
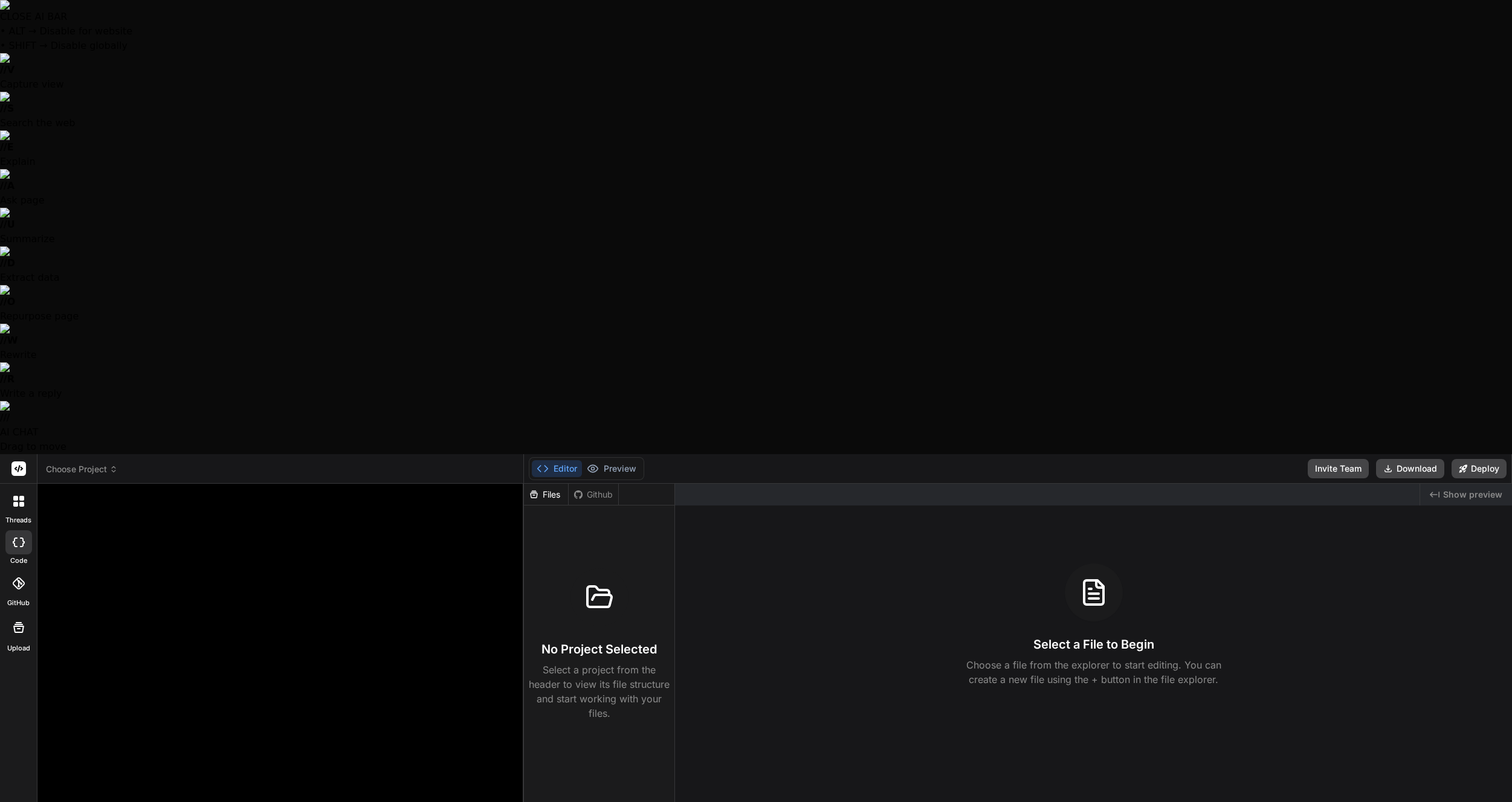
click at [22, 462] on rect at bounding box center [18, 468] width 14 height 14
